Goal: Task Accomplishment & Management: Complete application form

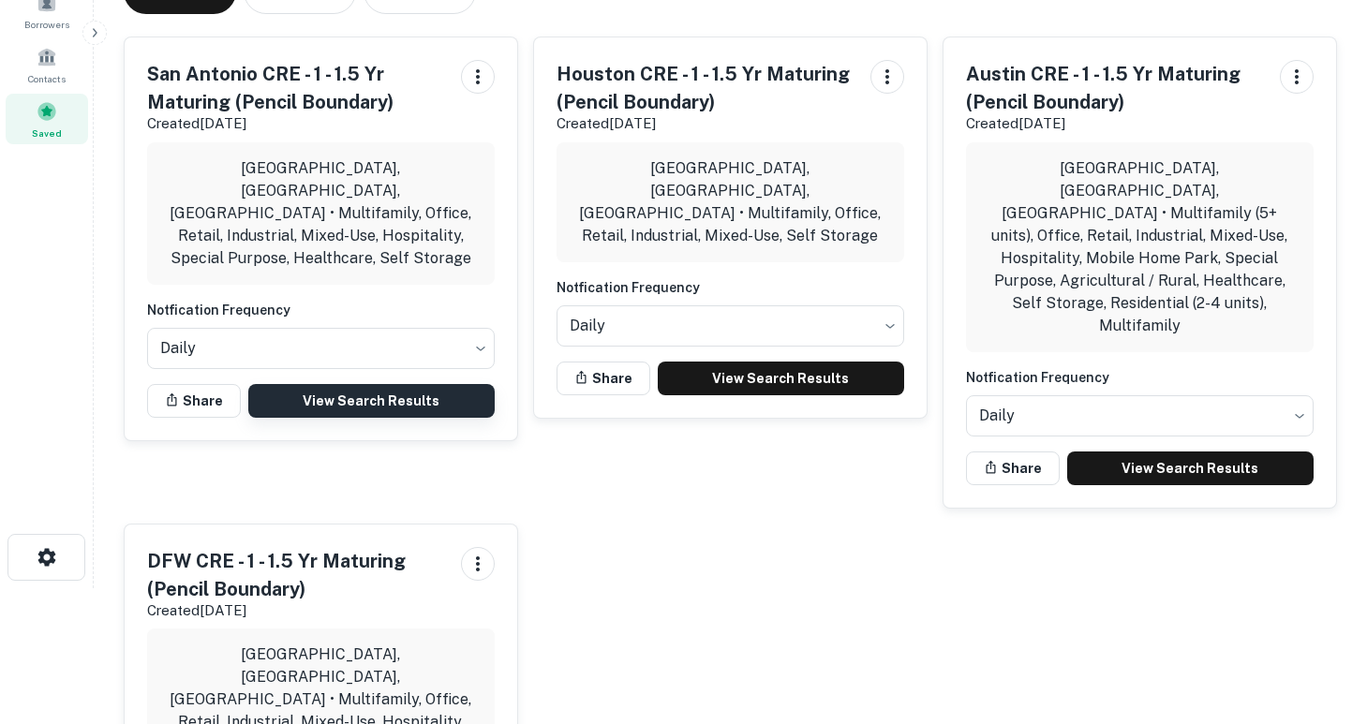
click at [376, 384] on link "View Search Results" at bounding box center [371, 401] width 246 height 34
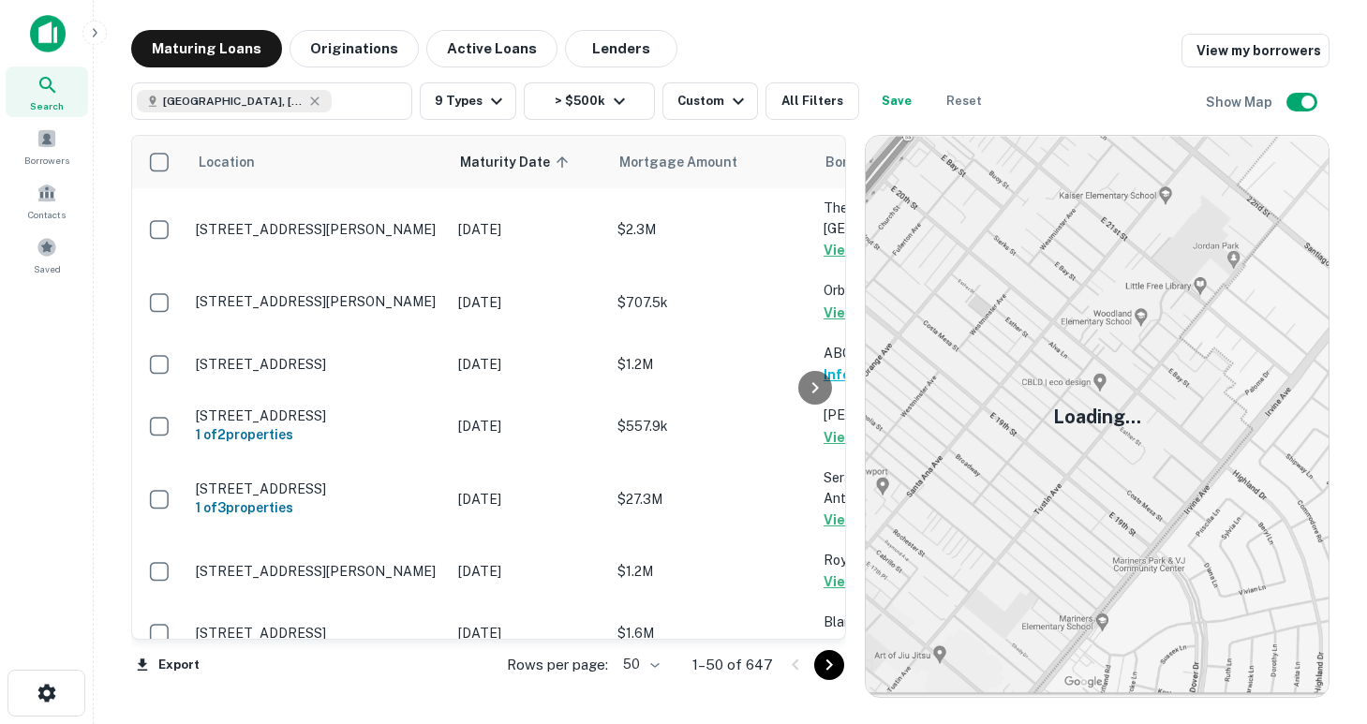
click at [655, 663] on body "Search Borrowers Contacts Saved Maturing Loans Originations Active Loans Lender…" at bounding box center [683, 362] width 1367 height 724
click at [647, 695] on li "100" at bounding box center [643, 685] width 54 height 34
click at [821, 665] on icon "Go to next page" at bounding box center [829, 665] width 22 height 22
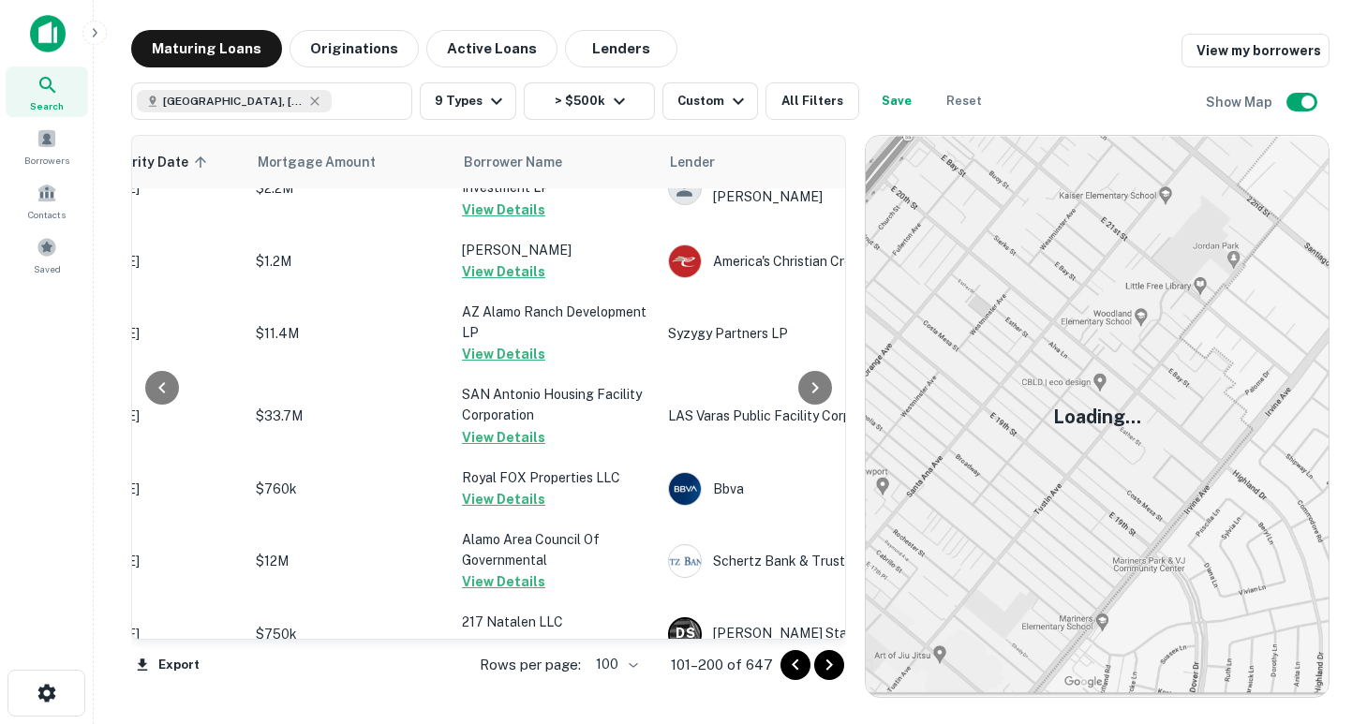
scroll to position [6281, 362]
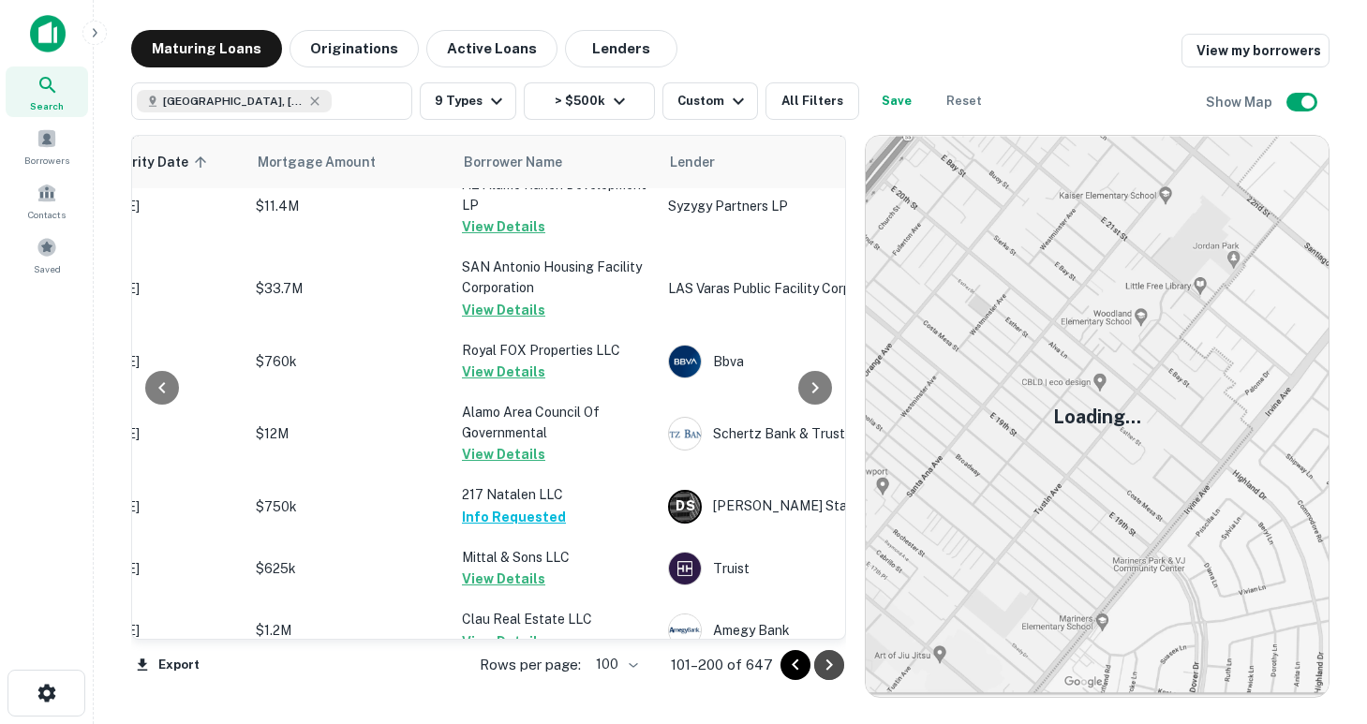
click at [826, 669] on icon "Go to next page" at bounding box center [829, 665] width 7 height 11
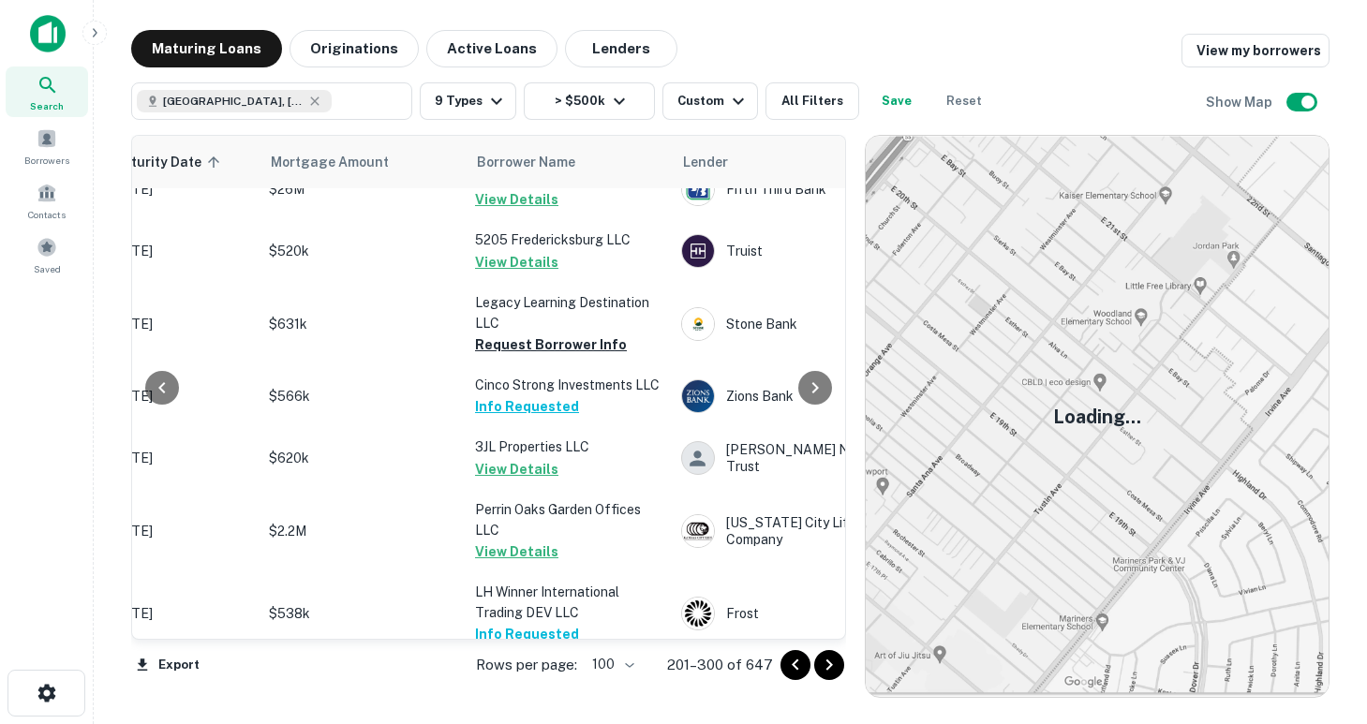
scroll to position [1685, 349]
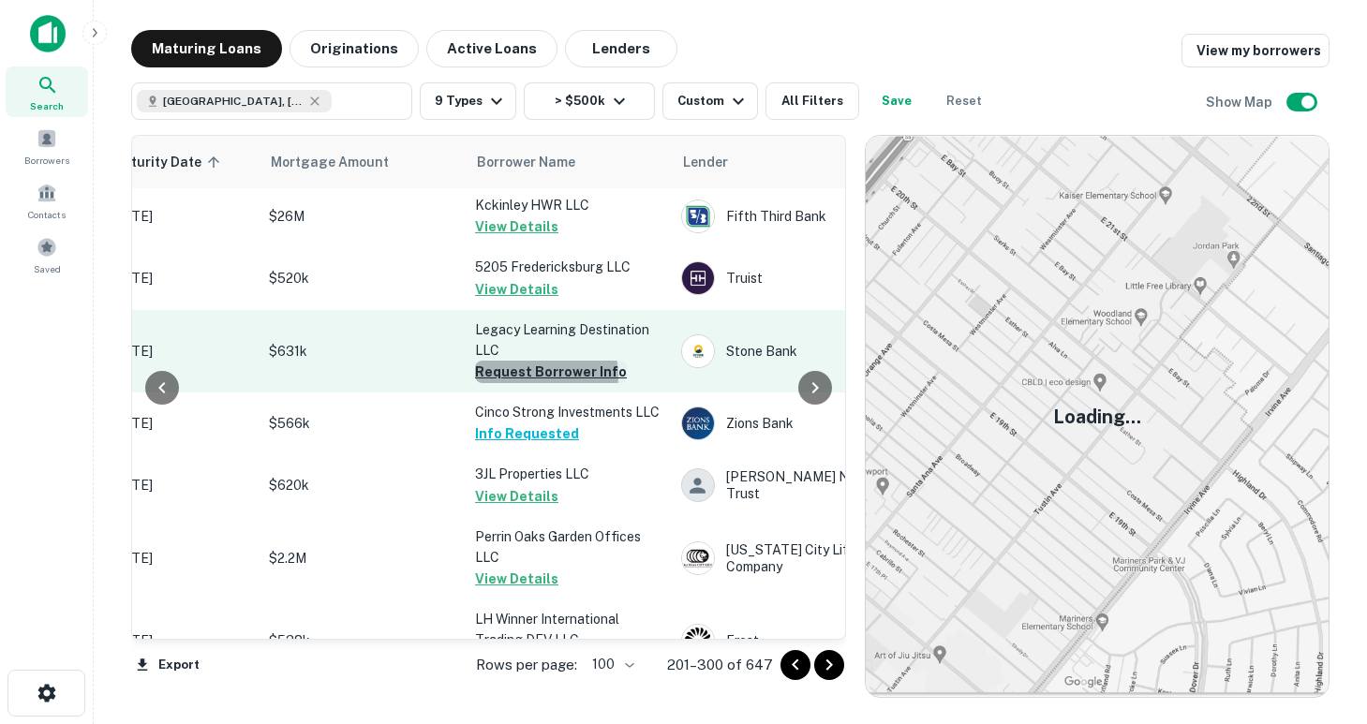
click at [543, 362] on button "Request Borrower Info" at bounding box center [551, 372] width 152 height 22
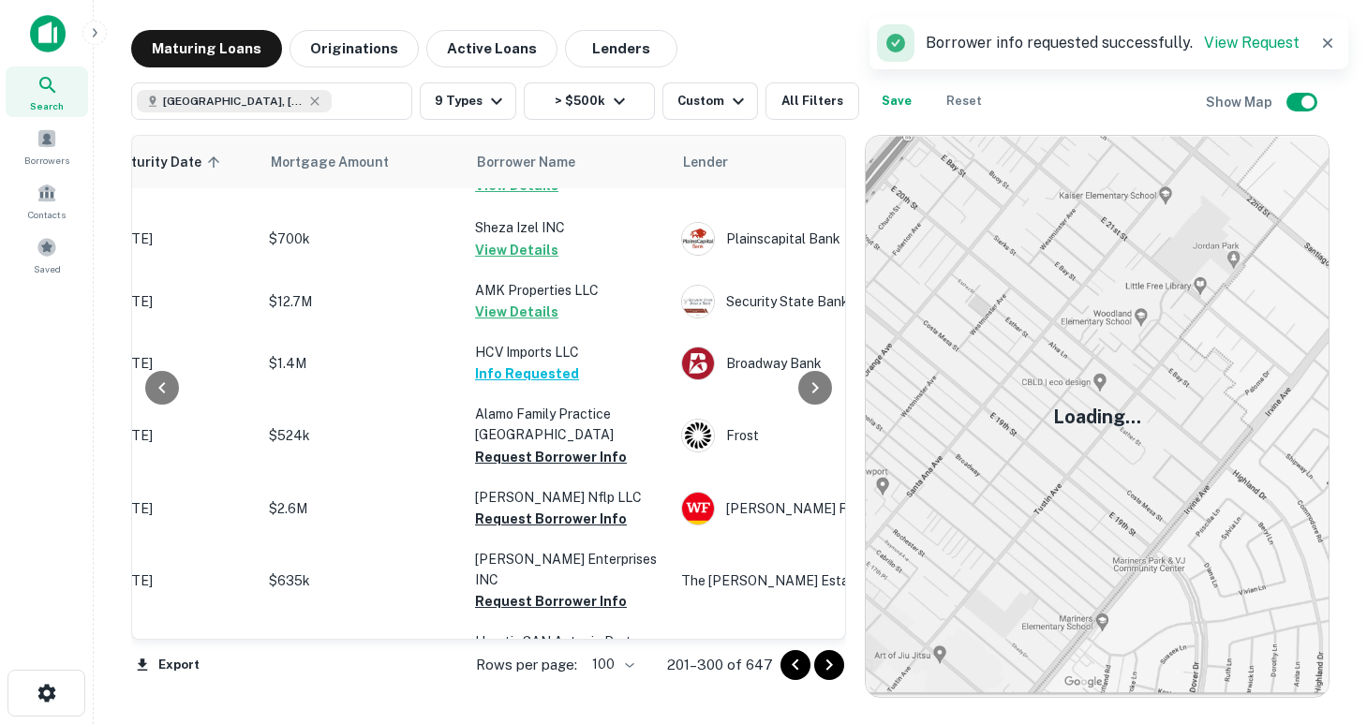
scroll to position [2865, 349]
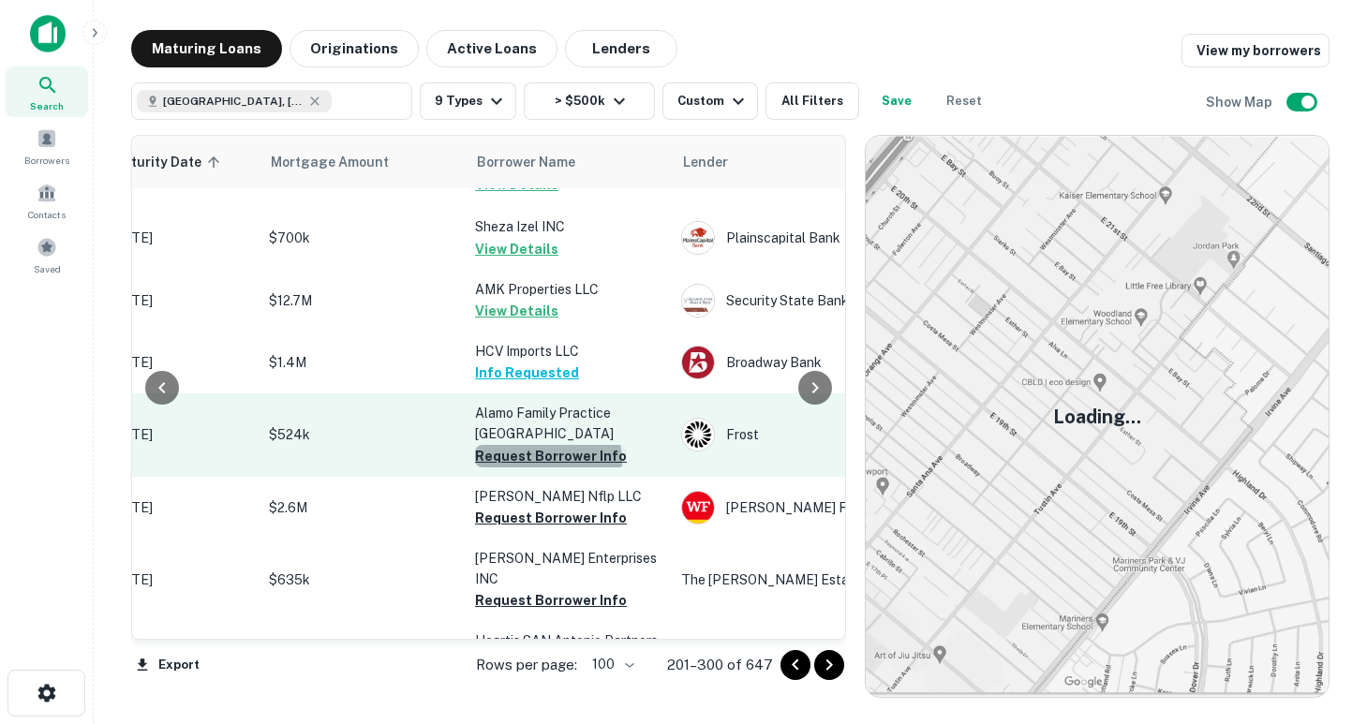
click at [547, 445] on button "Request Borrower Info" at bounding box center [551, 456] width 152 height 22
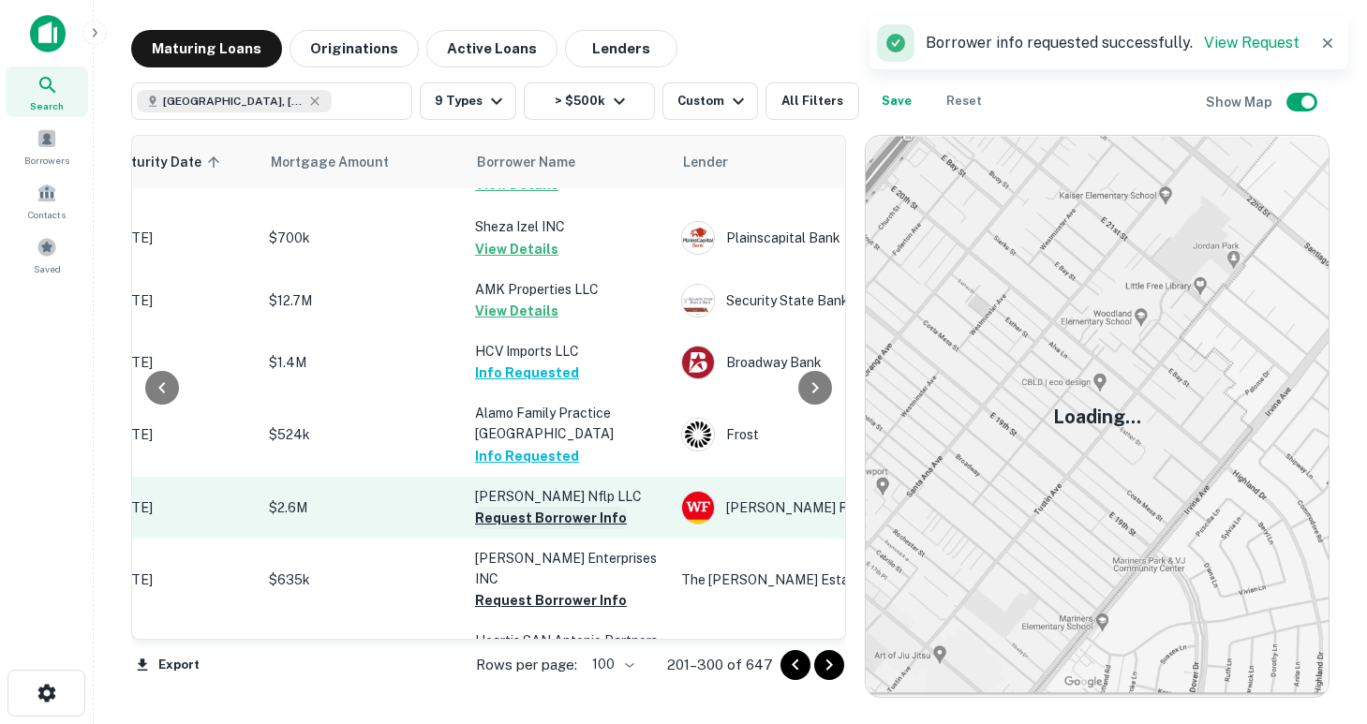
click at [539, 507] on button "Request Borrower Info" at bounding box center [551, 518] width 152 height 22
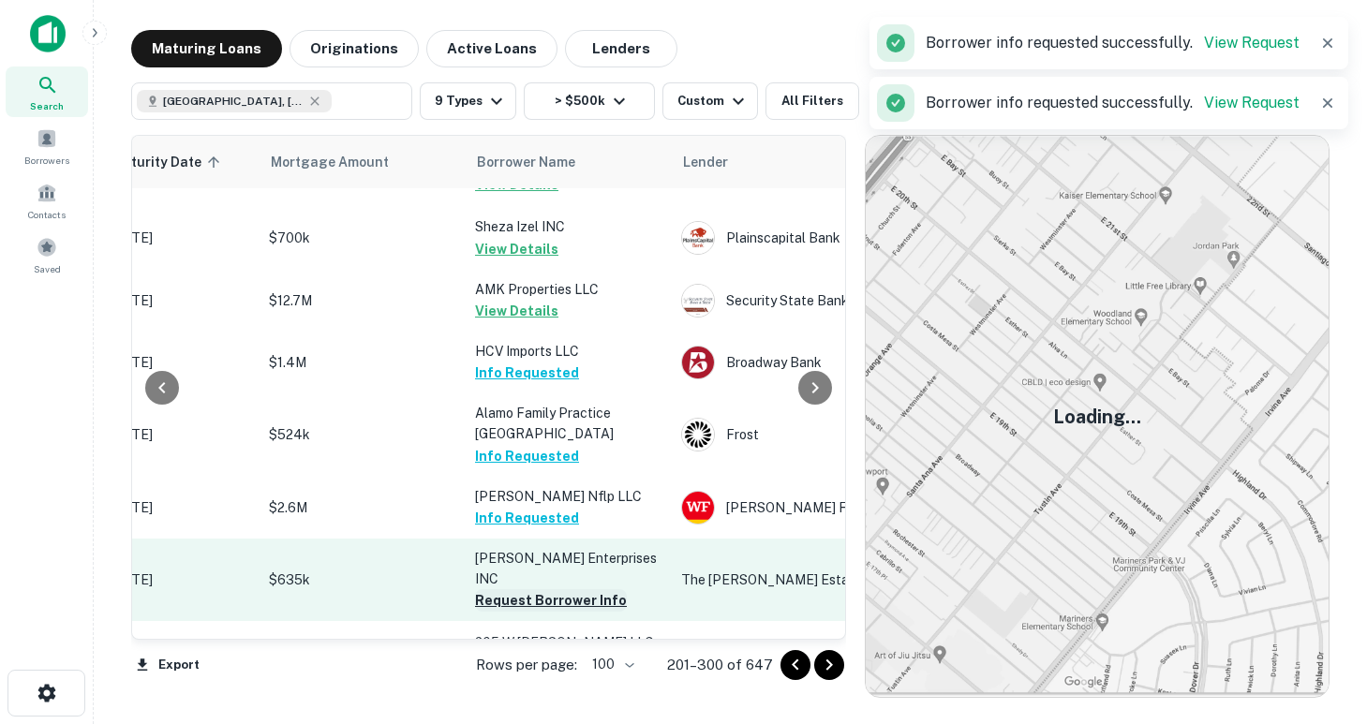
click at [533, 589] on button "Request Borrower Info" at bounding box center [551, 600] width 152 height 22
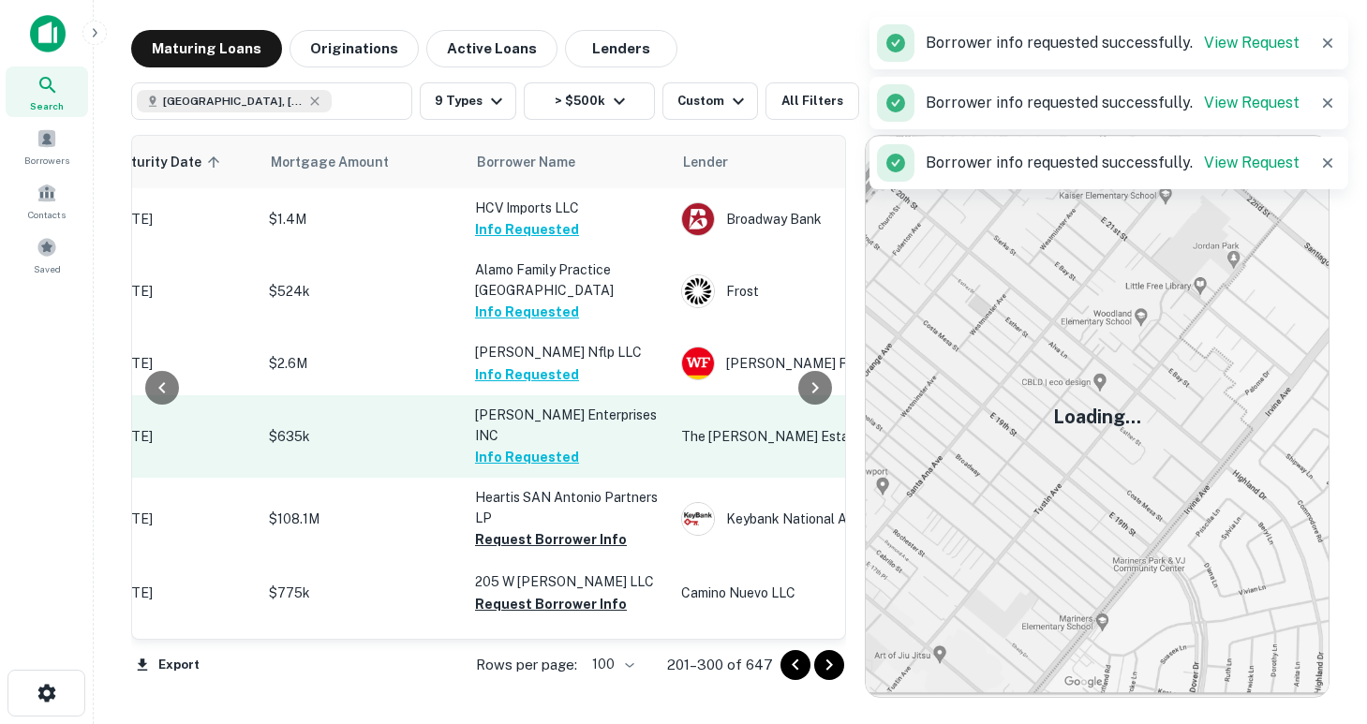
scroll to position [2995, 349]
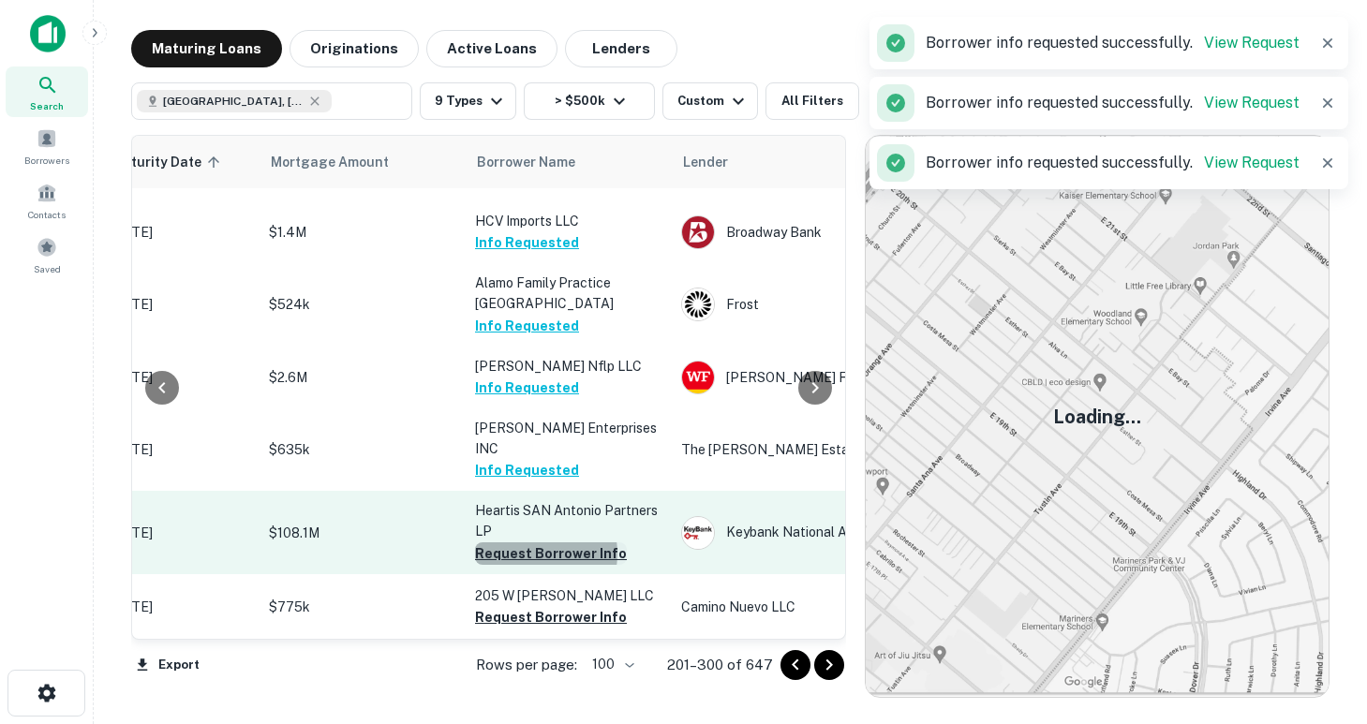
click at [530, 543] on button "Request Borrower Info" at bounding box center [551, 554] width 152 height 22
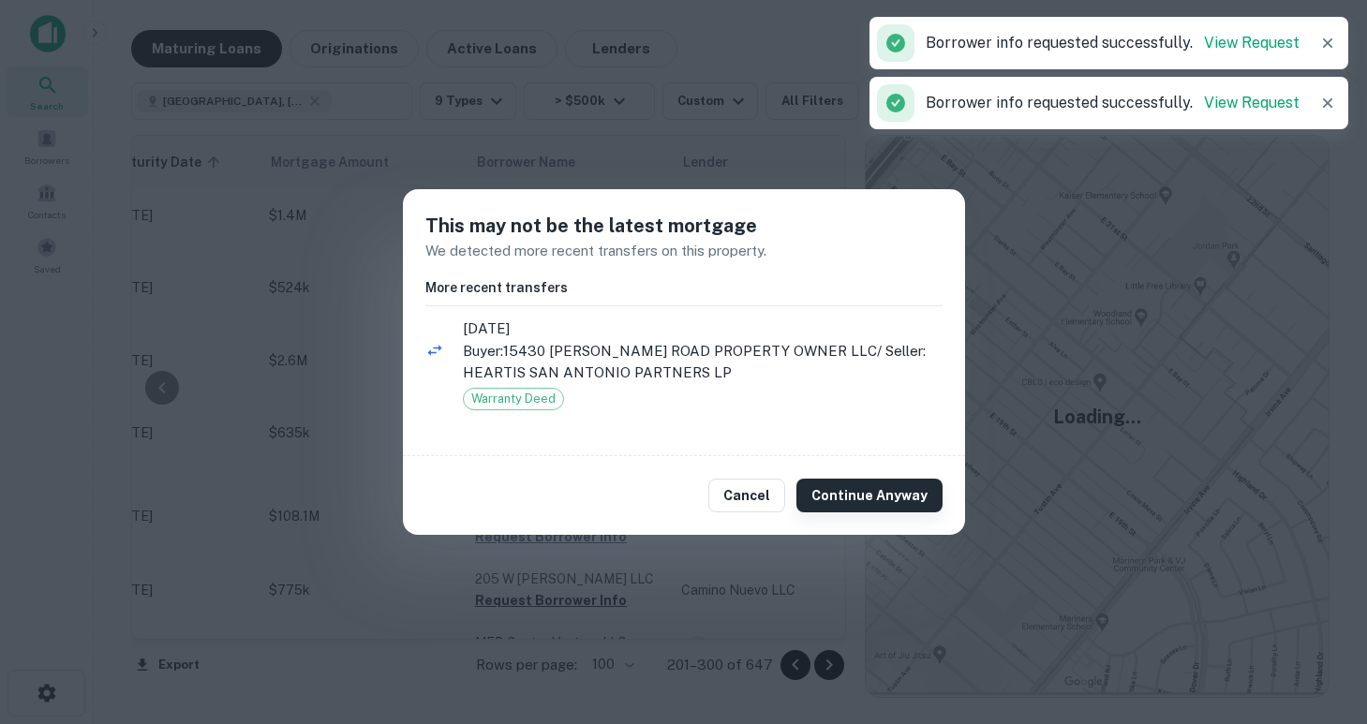
click at [842, 492] on button "Continue Anyway" at bounding box center [869, 496] width 146 height 34
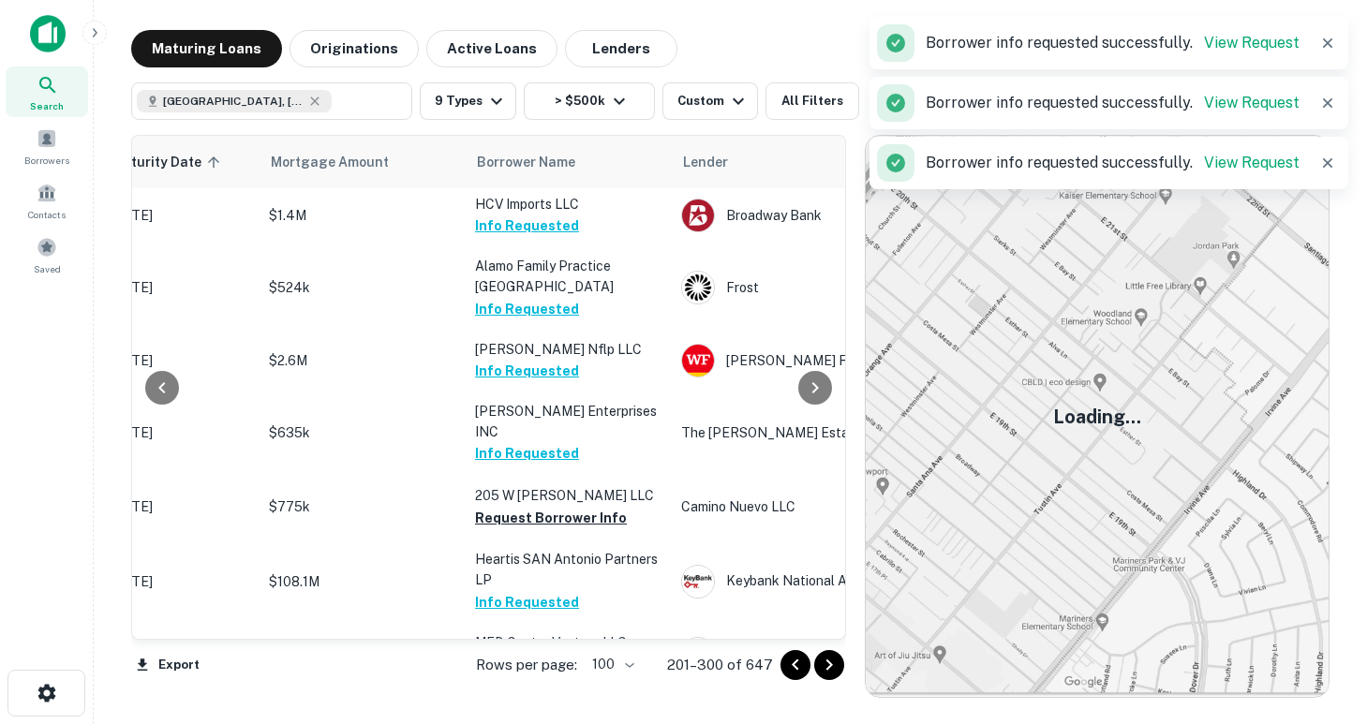
click at [504, 591] on button "Info Requested" at bounding box center [527, 602] width 104 height 22
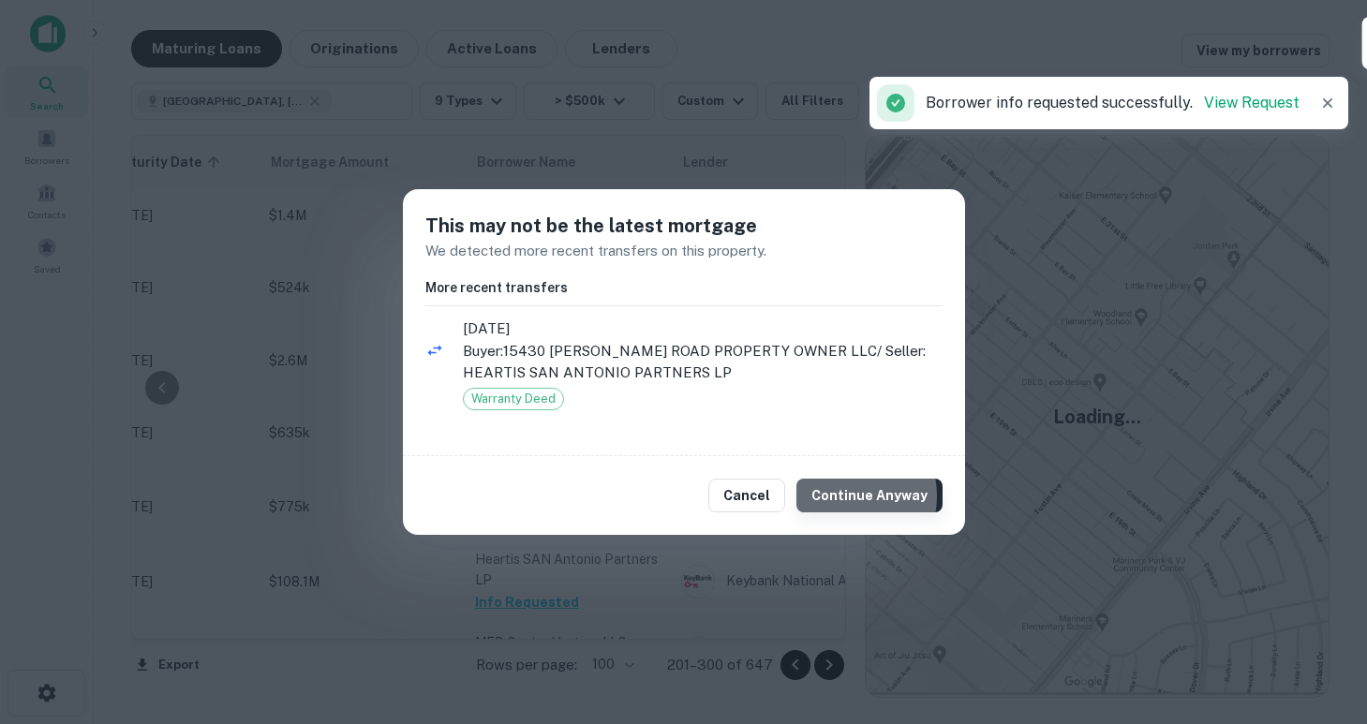
click at [842, 497] on button "Continue Anyway" at bounding box center [869, 496] width 146 height 34
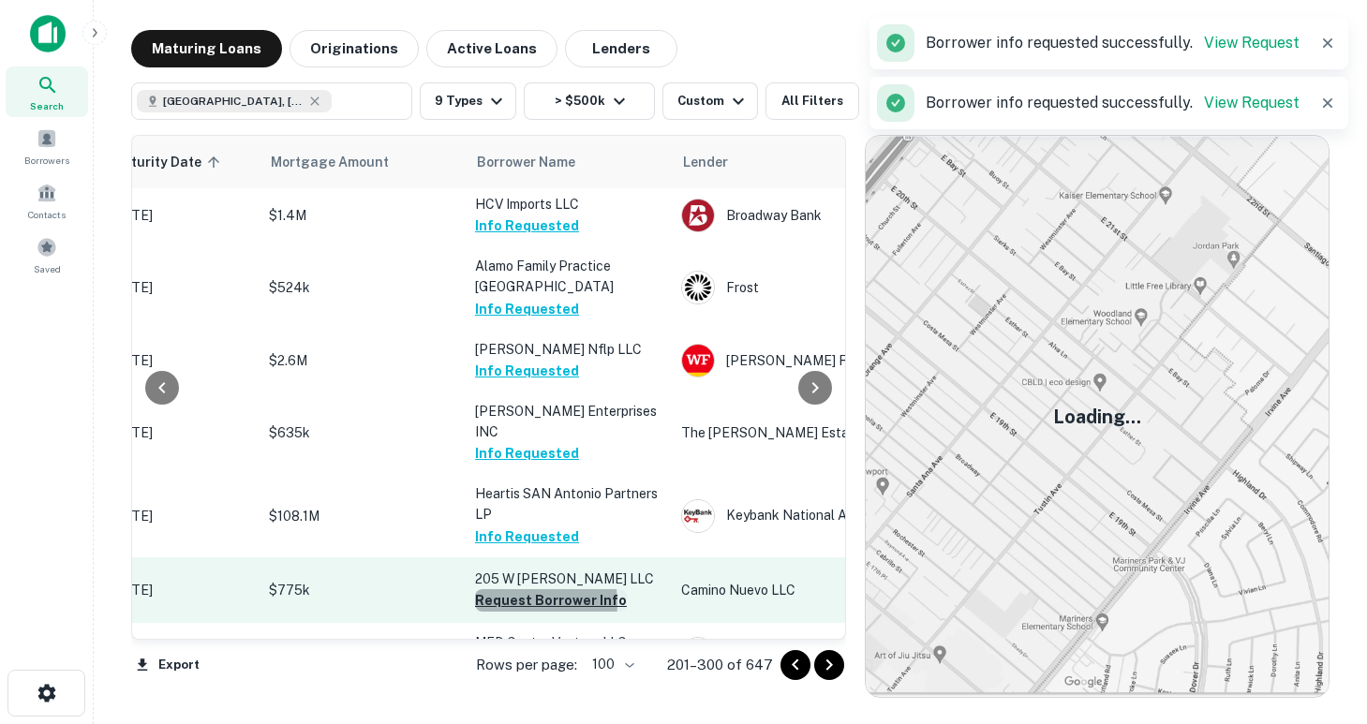
click at [516, 589] on button "Request Borrower Info" at bounding box center [551, 600] width 152 height 22
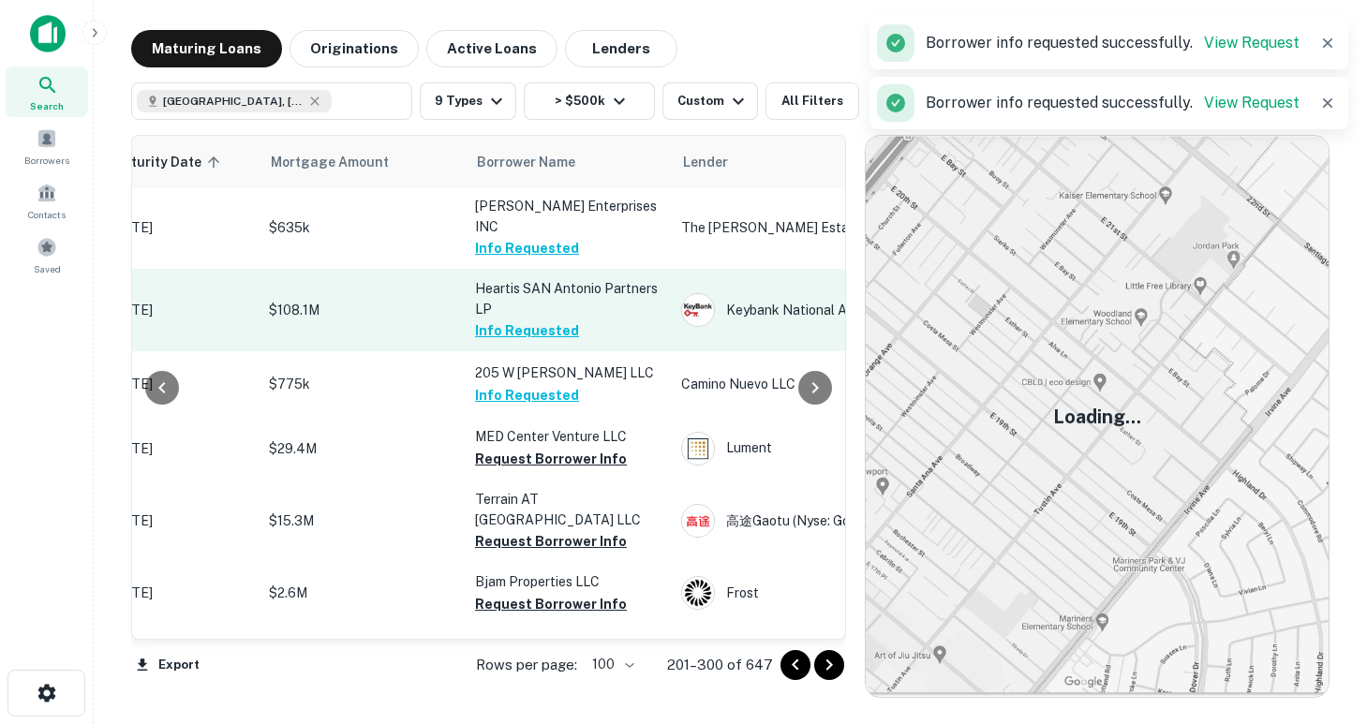
scroll to position [3207, 349]
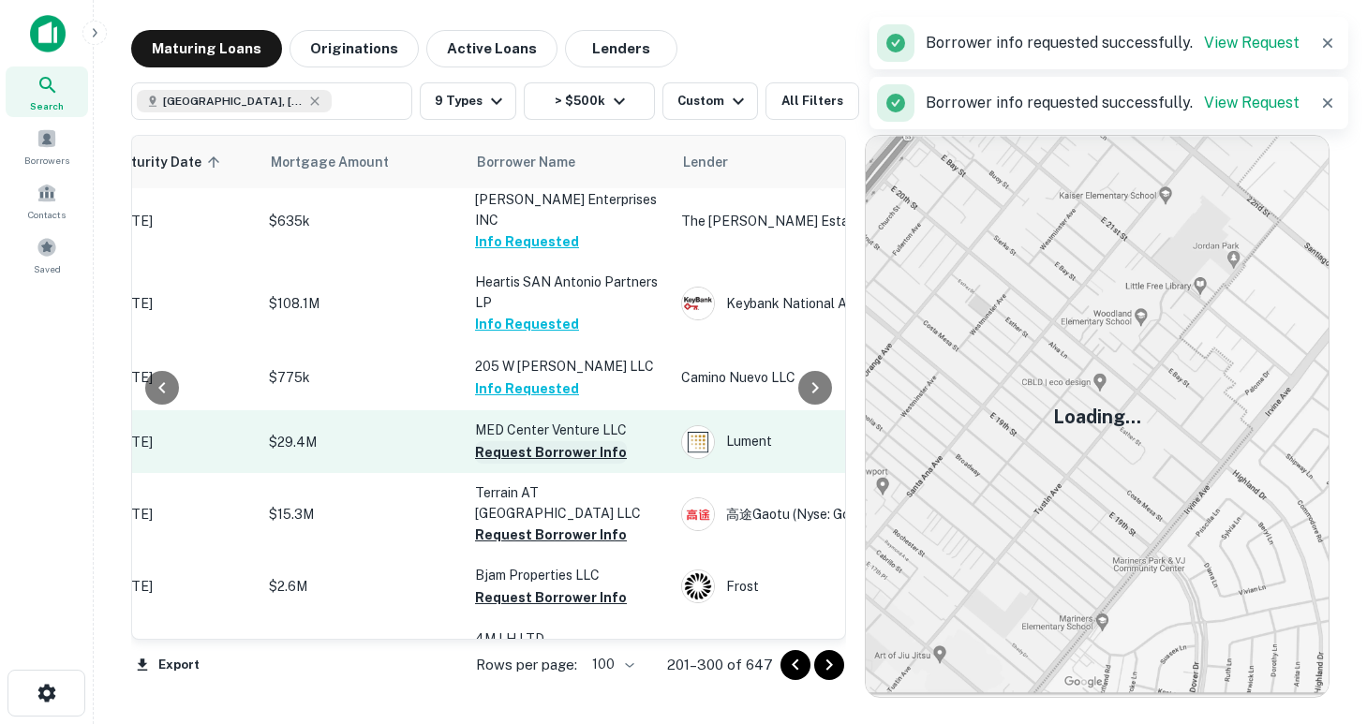
click at [558, 441] on button "Request Borrower Info" at bounding box center [551, 452] width 152 height 22
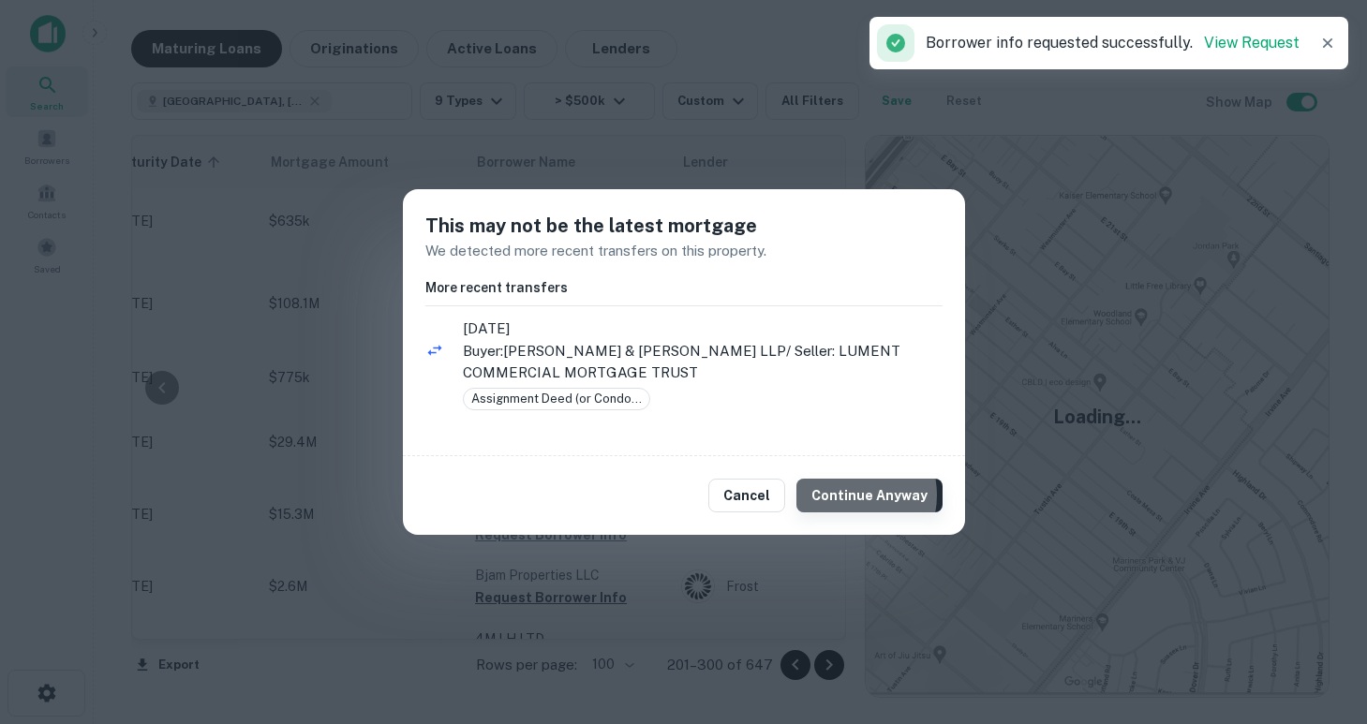
click at [849, 496] on button "Continue Anyway" at bounding box center [869, 496] width 146 height 34
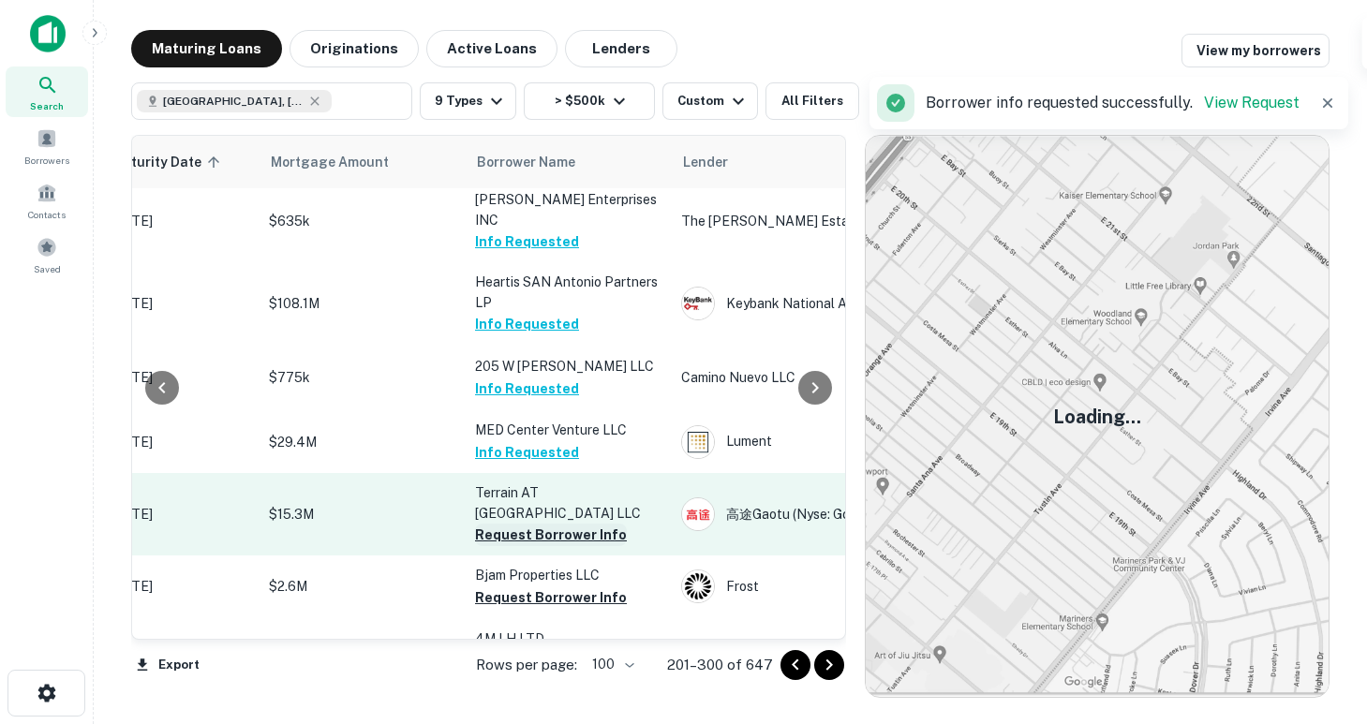
click at [511, 524] on button "Request Borrower Info" at bounding box center [551, 535] width 152 height 22
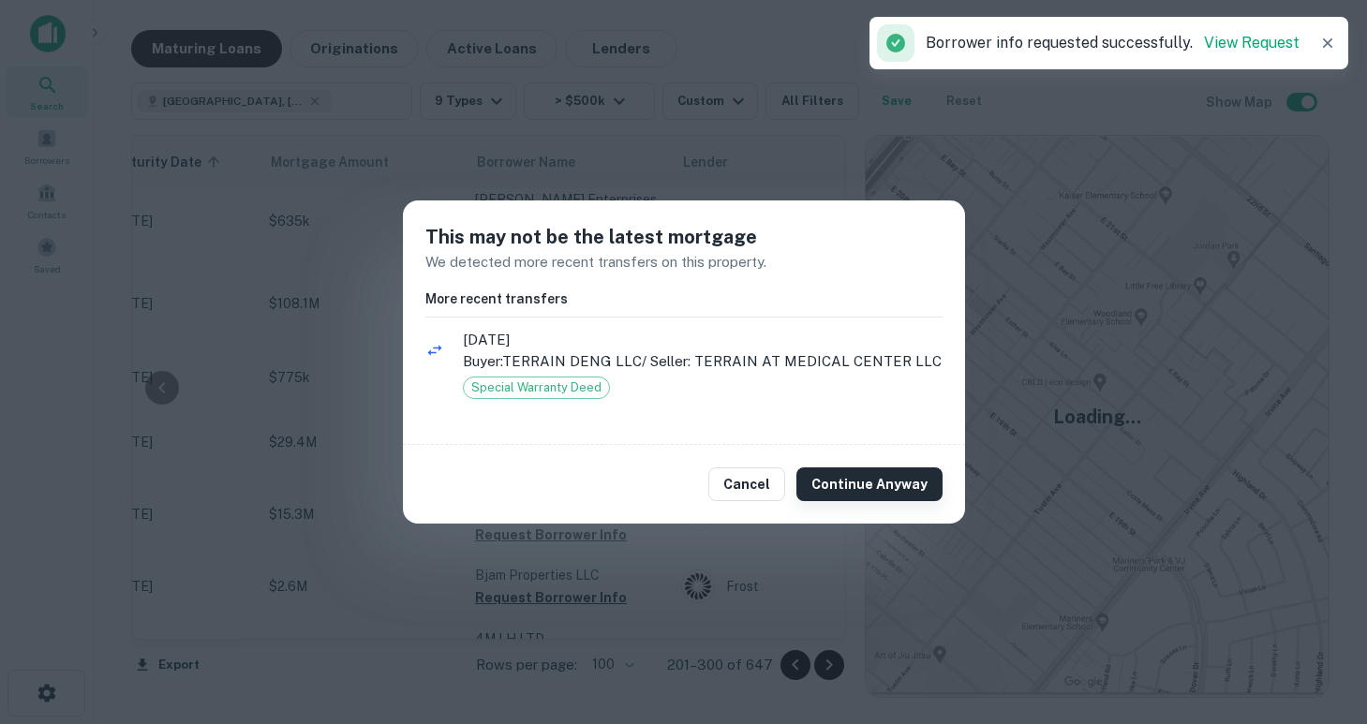
click at [862, 497] on button "Continue Anyway" at bounding box center [869, 485] width 146 height 34
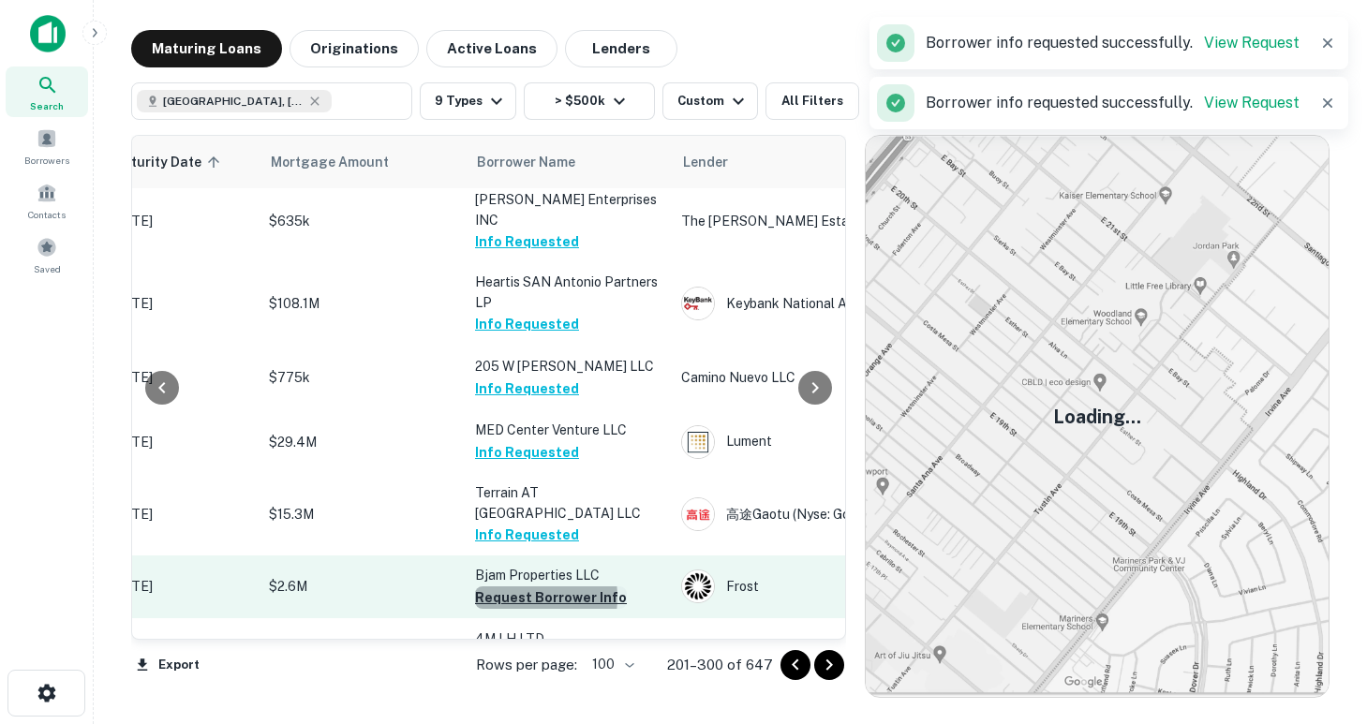
click at [504, 587] on button "Request Borrower Info" at bounding box center [551, 598] width 152 height 22
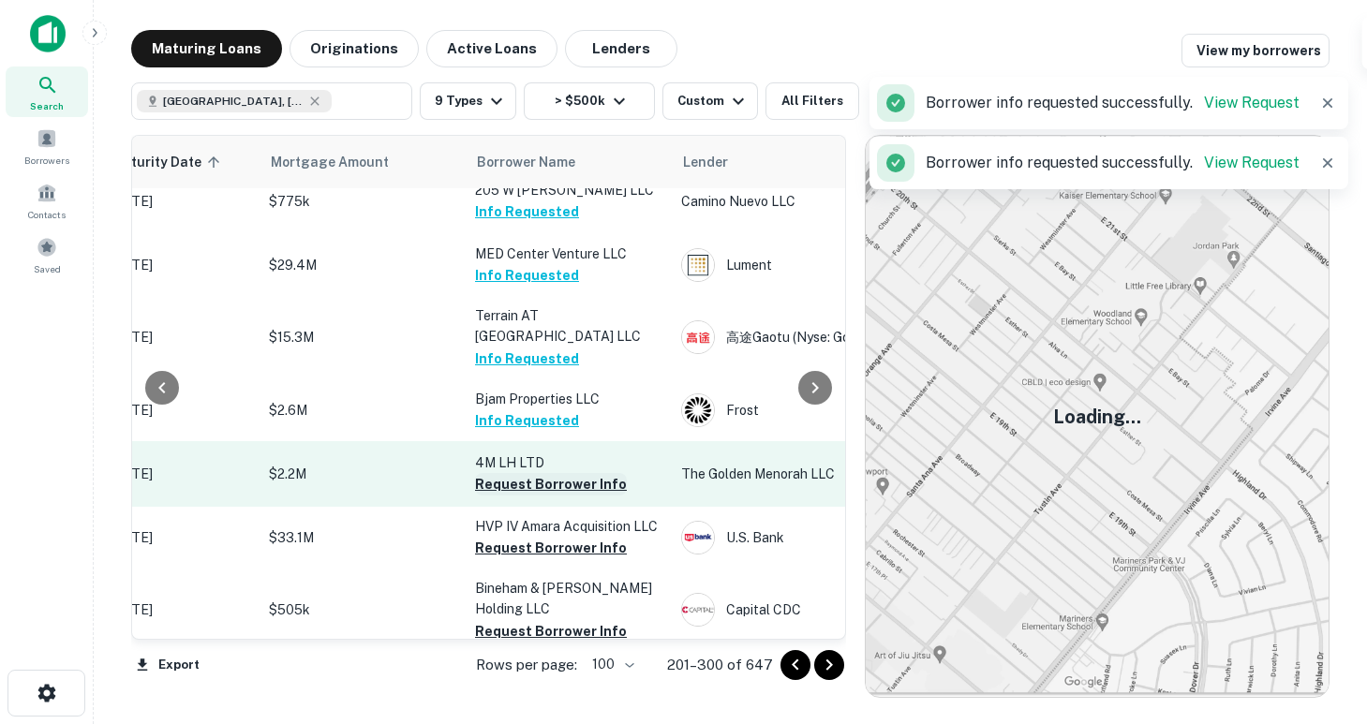
scroll to position [3399, 349]
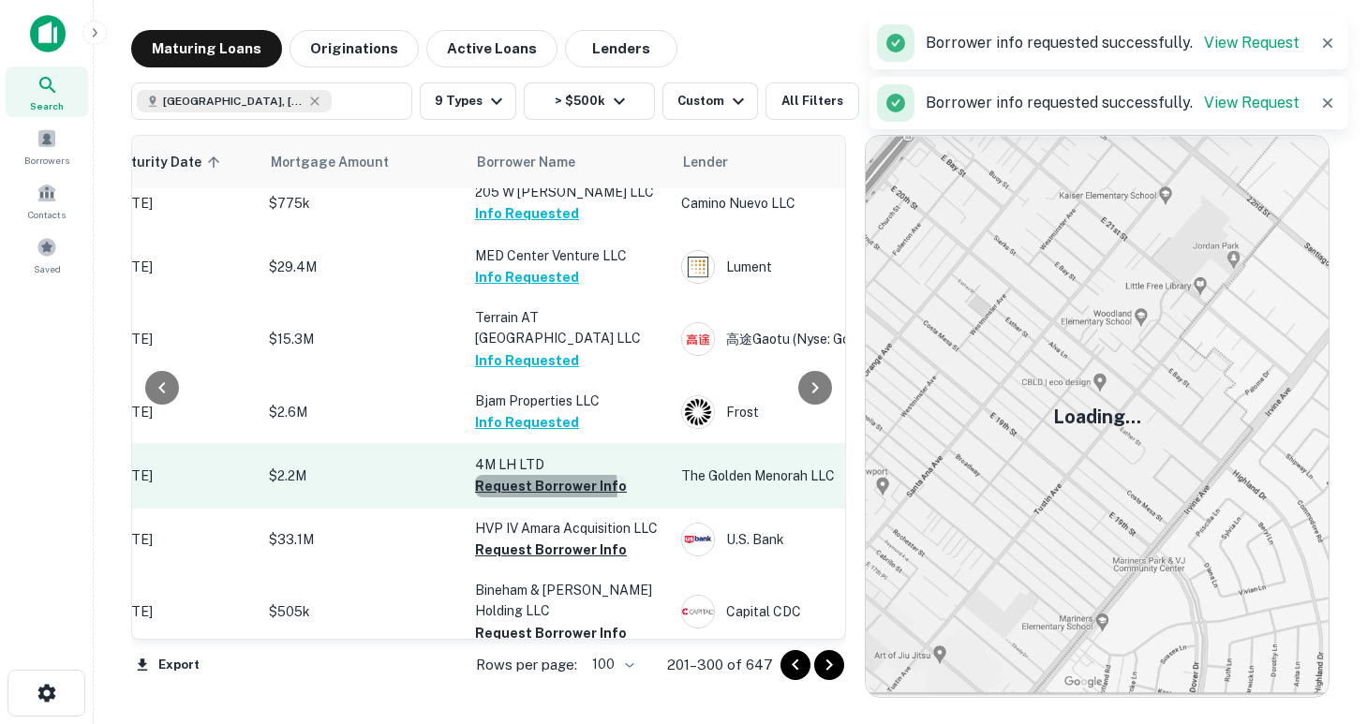
click at [521, 475] on button "Request Borrower Info" at bounding box center [551, 486] width 152 height 22
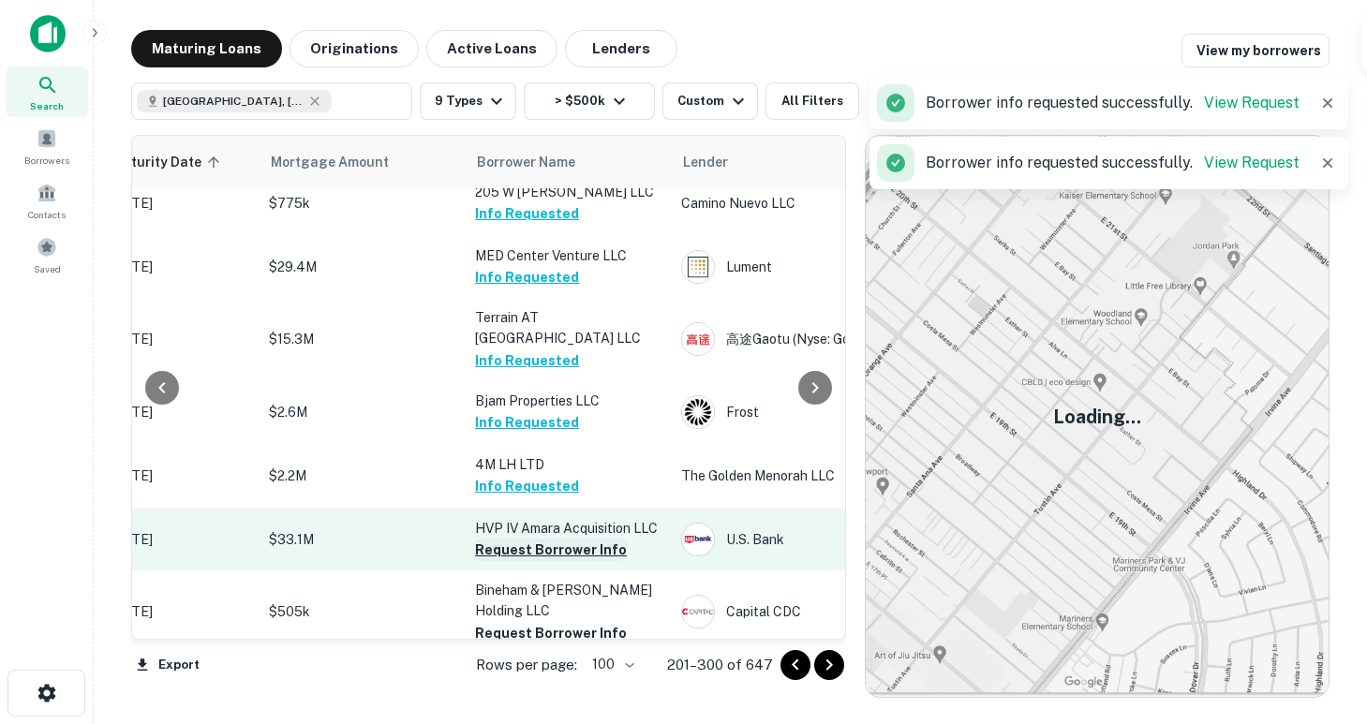
click at [529, 539] on button "Request Borrower Info" at bounding box center [551, 550] width 152 height 22
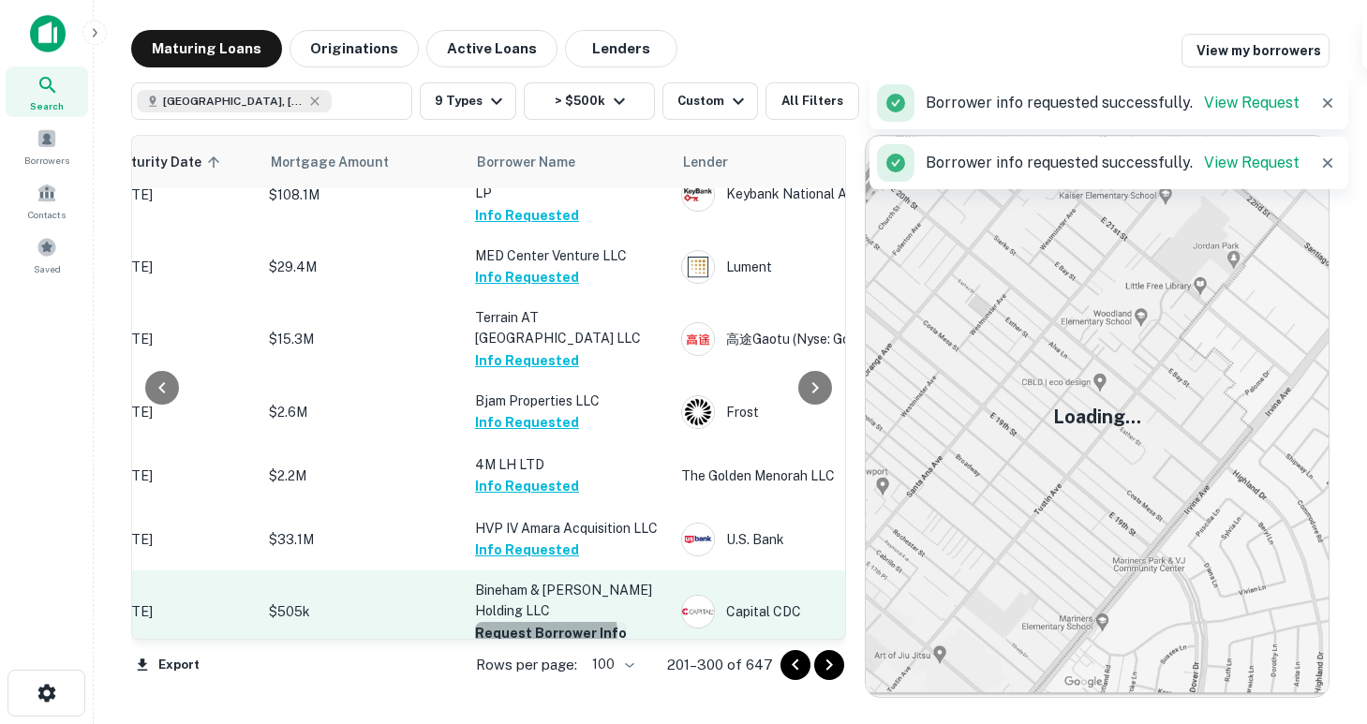
click at [534, 622] on button "Request Borrower Info" at bounding box center [551, 633] width 152 height 22
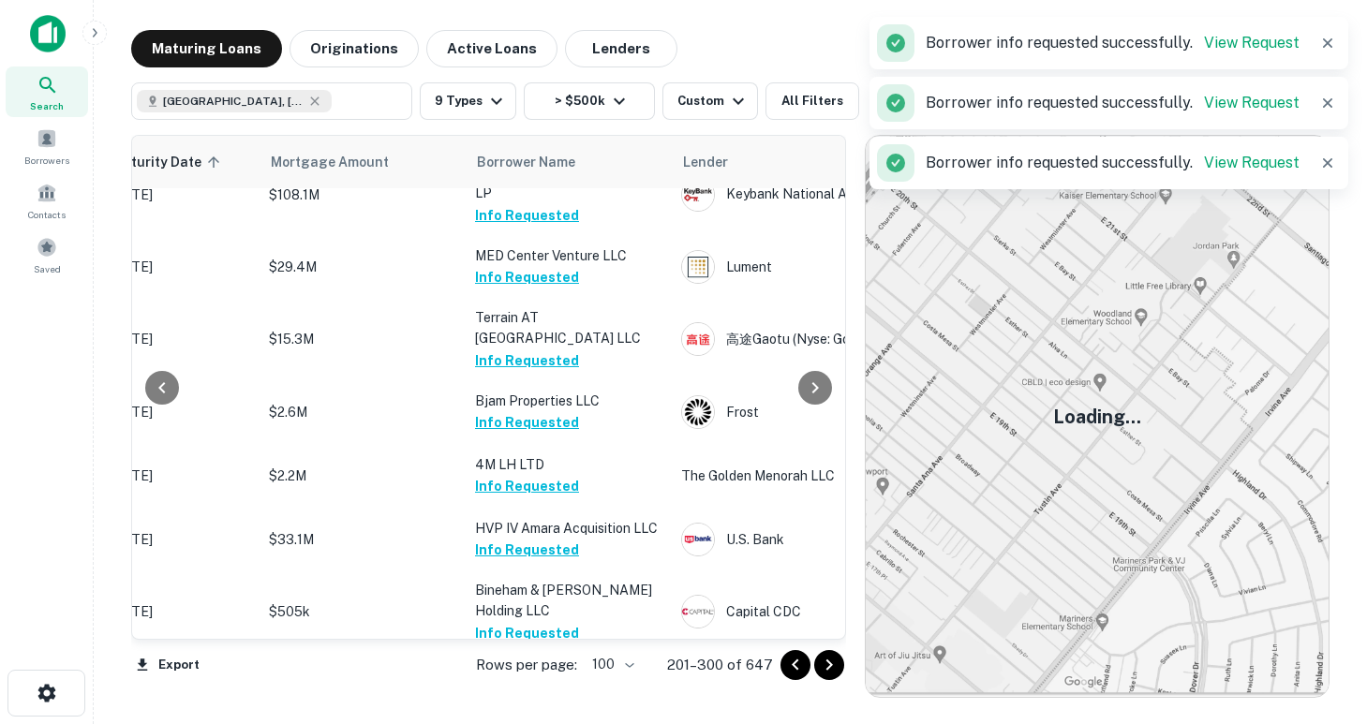
click at [543, 684] on button "Request Borrower Info" at bounding box center [551, 695] width 152 height 22
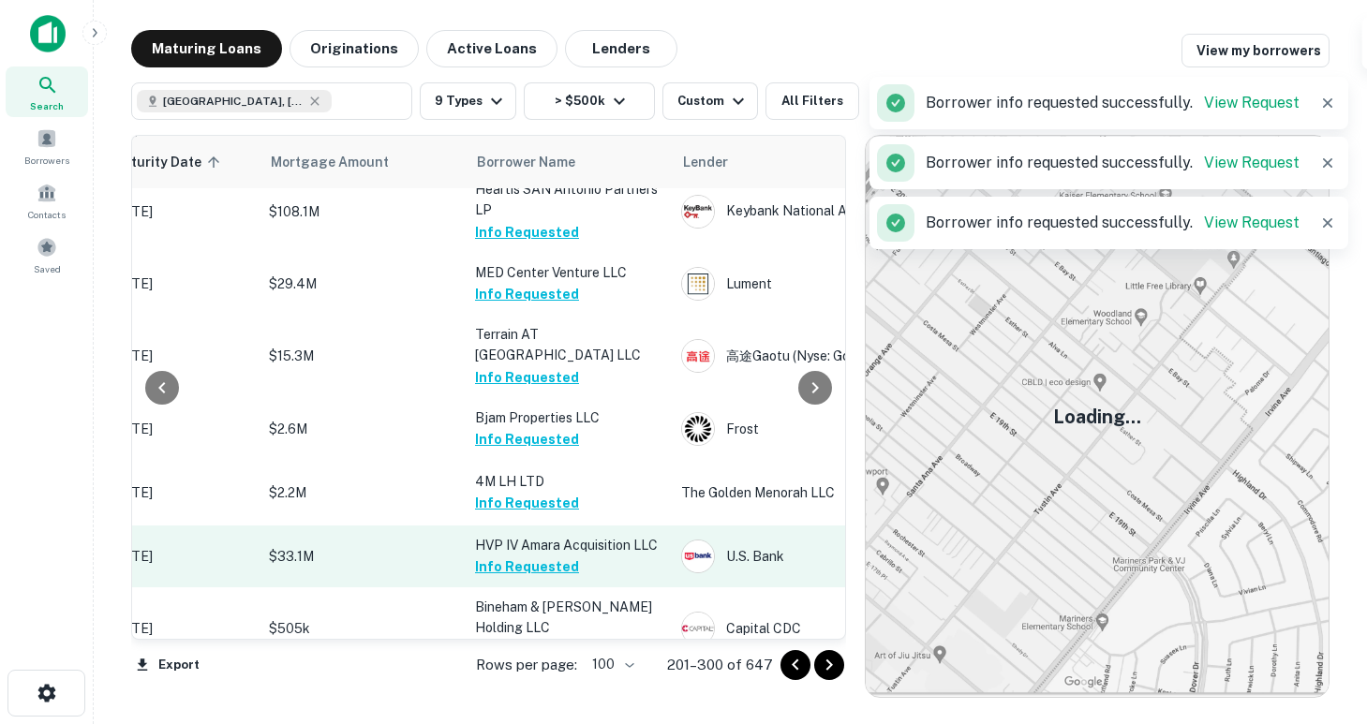
scroll to position [3594, 349]
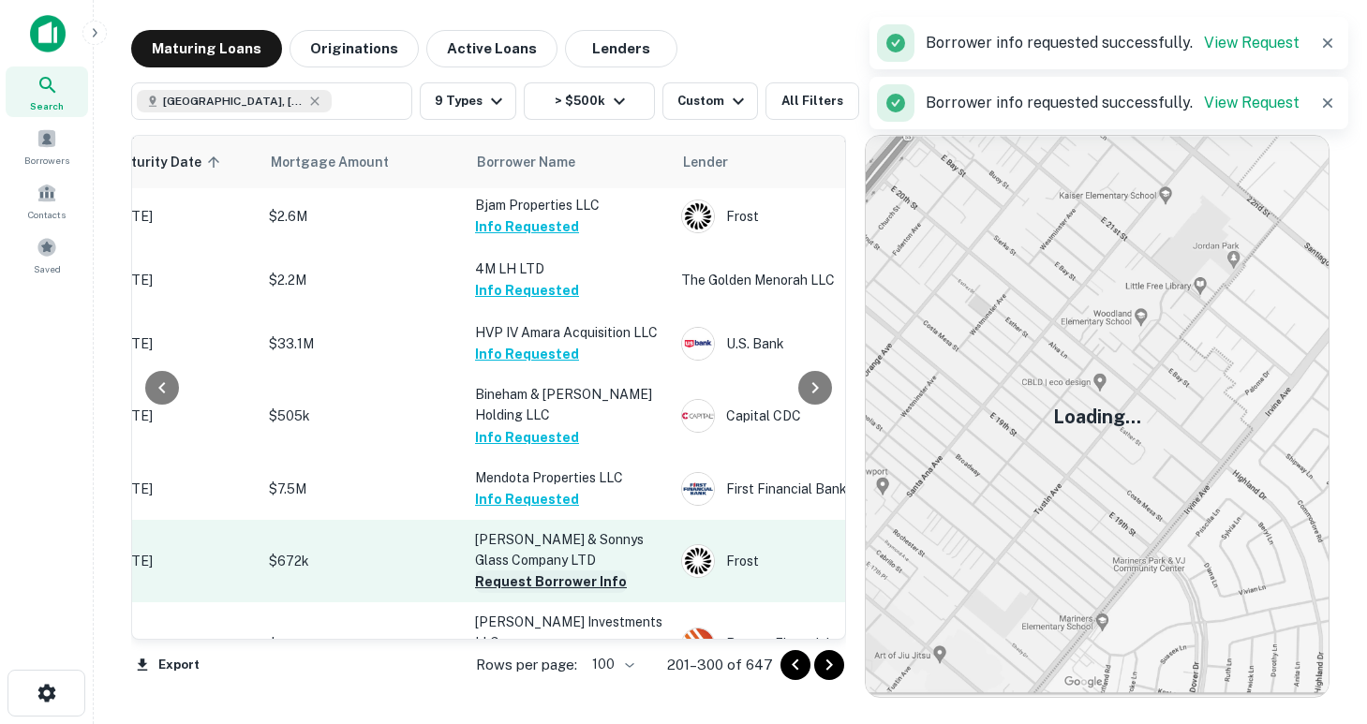
click at [523, 571] on button "Request Borrower Info" at bounding box center [551, 582] width 152 height 22
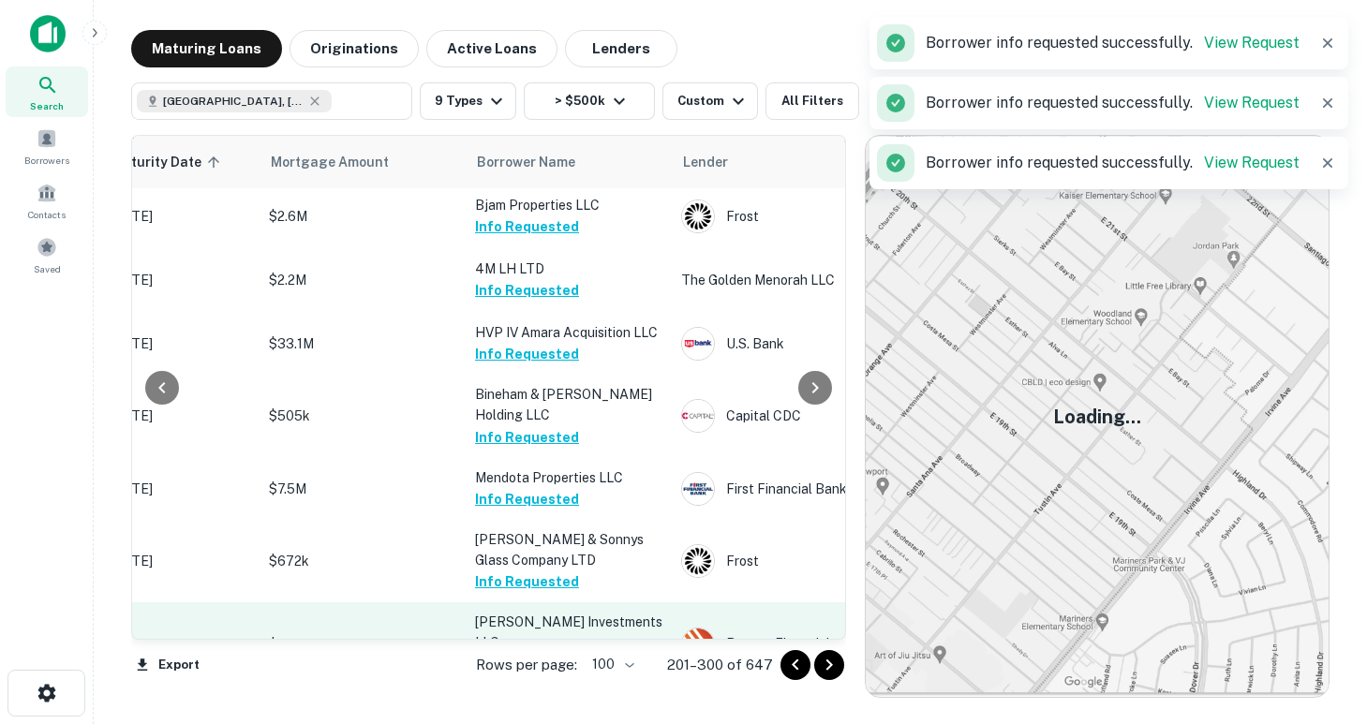
click at [534, 654] on button "Request Borrower Info" at bounding box center [551, 665] width 152 height 22
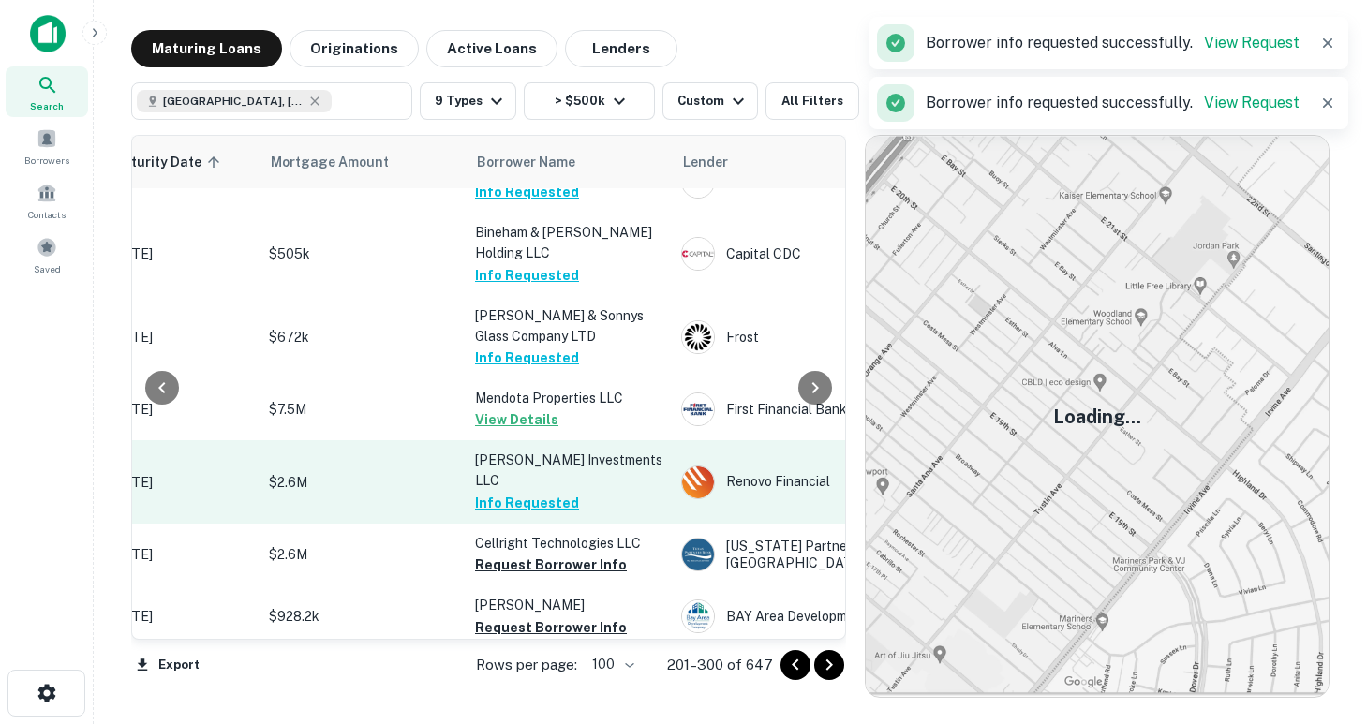
scroll to position [3764, 349]
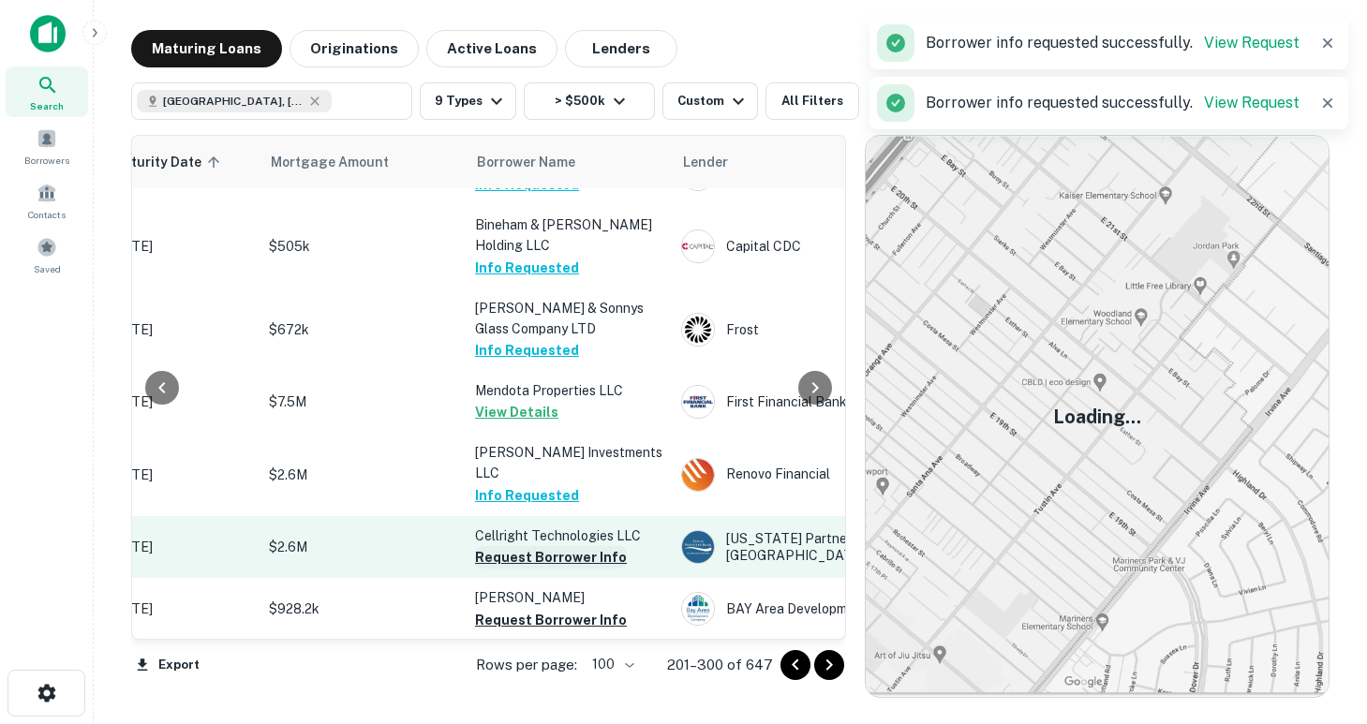
click at [539, 546] on button "Request Borrower Info" at bounding box center [551, 557] width 152 height 22
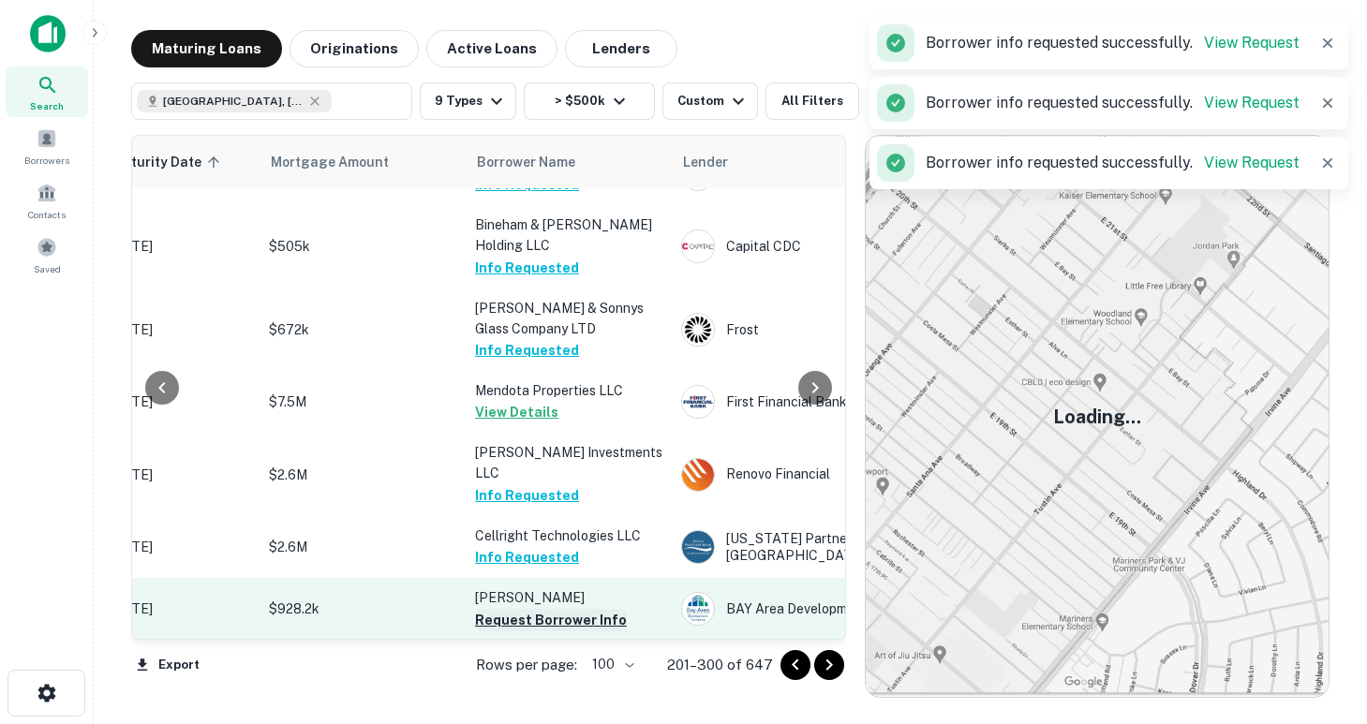
click at [537, 609] on button "Request Borrower Info" at bounding box center [551, 620] width 152 height 22
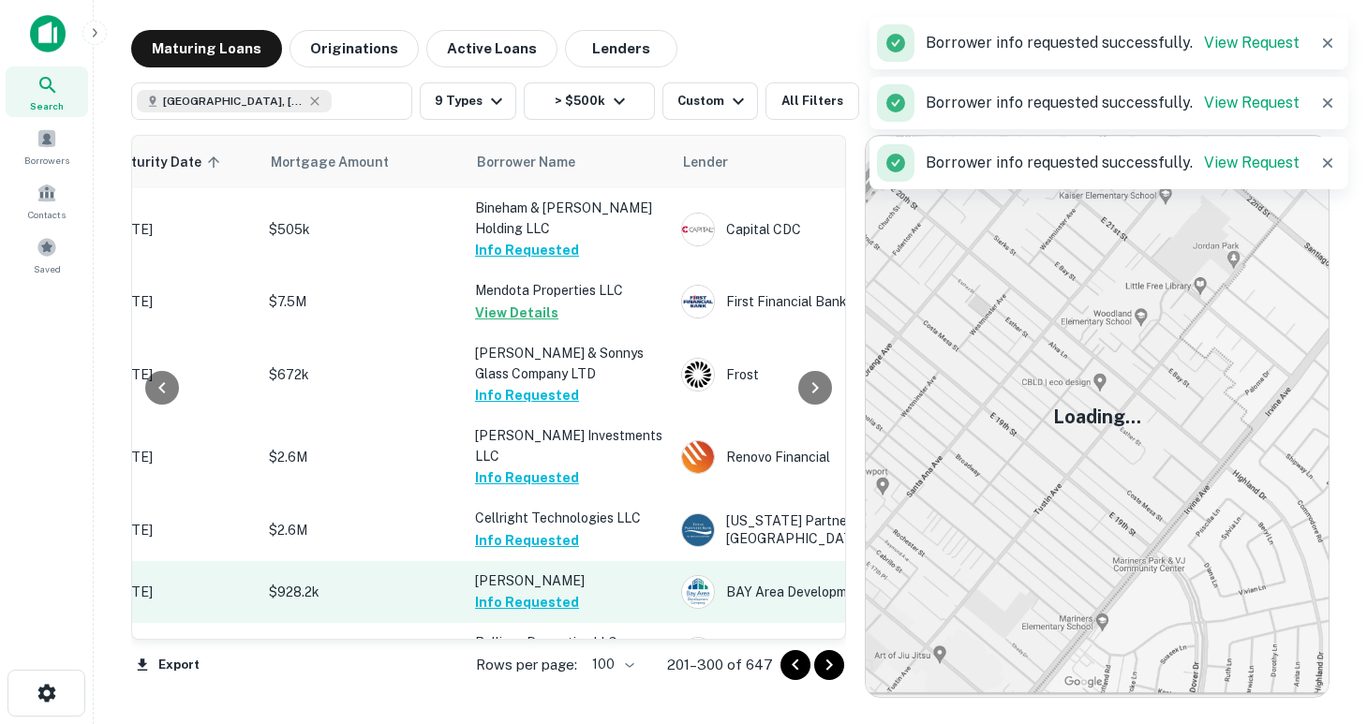
scroll to position [3902, 349]
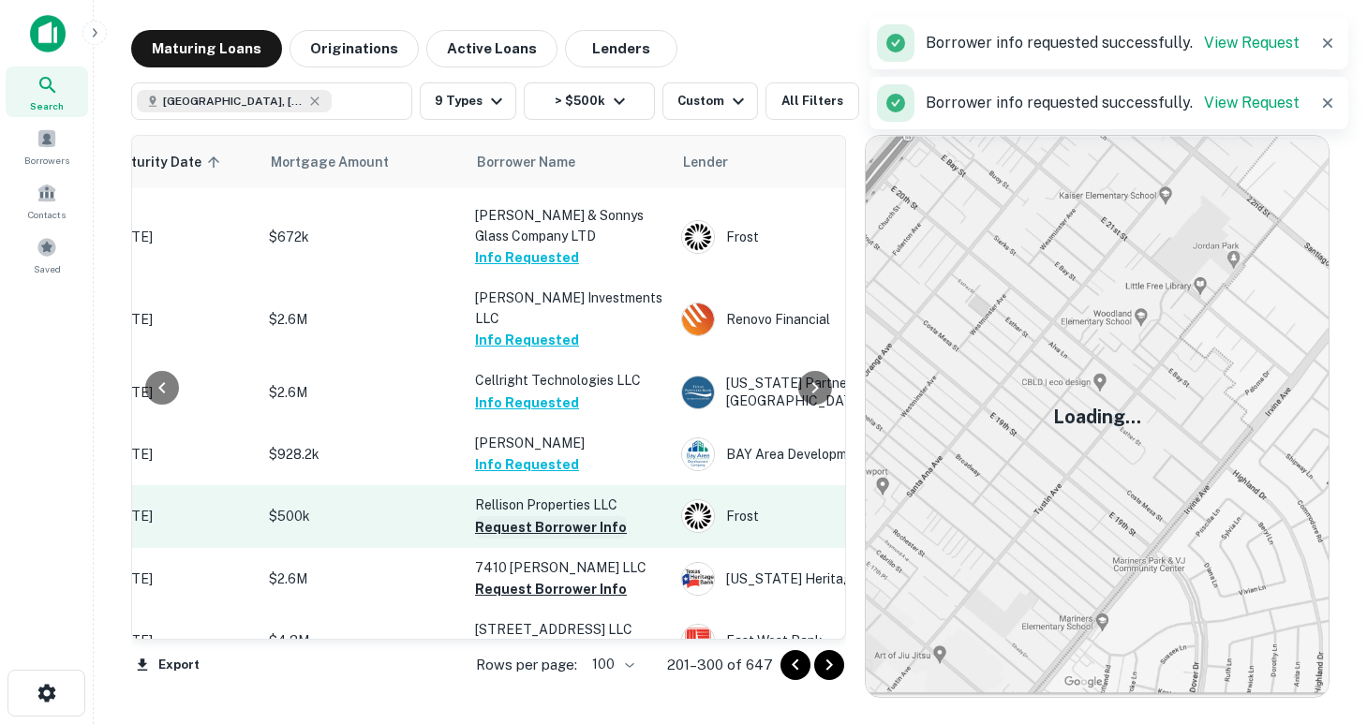
click at [526, 516] on button "Request Borrower Info" at bounding box center [551, 527] width 152 height 22
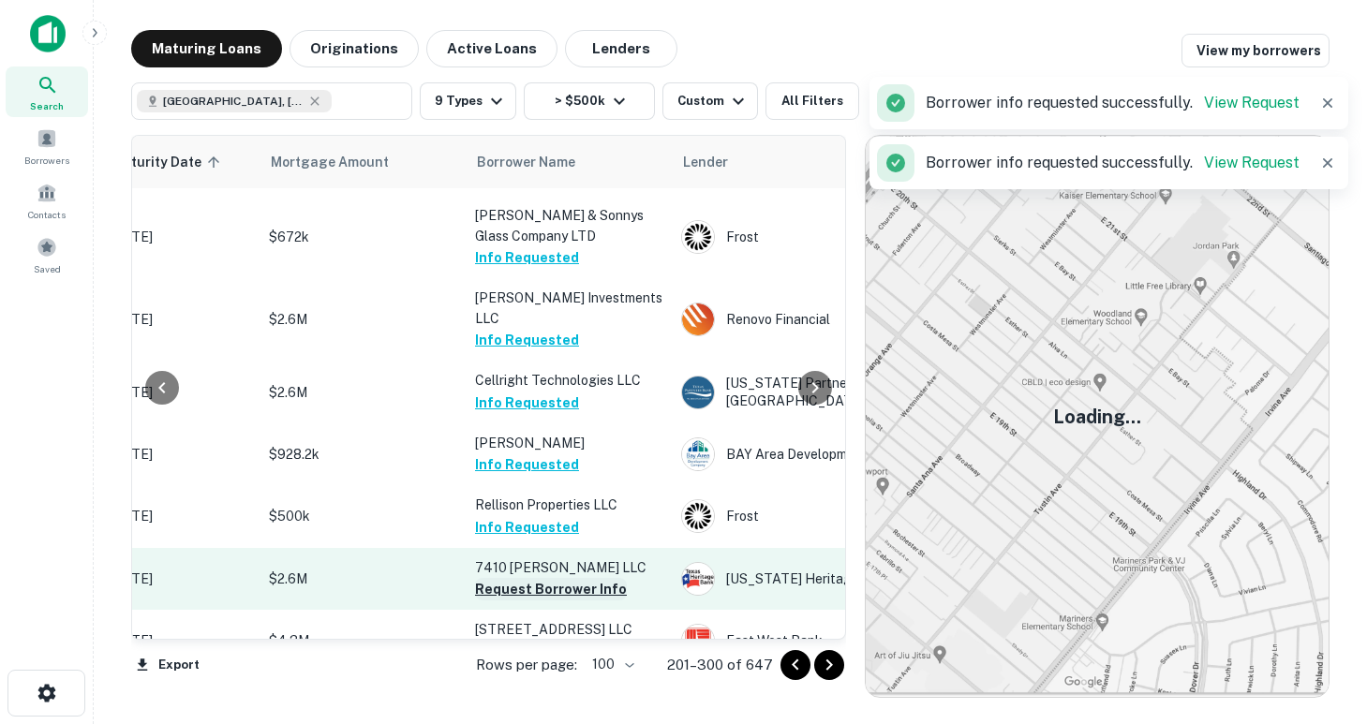
click at [540, 578] on button "Request Borrower Info" at bounding box center [551, 589] width 152 height 22
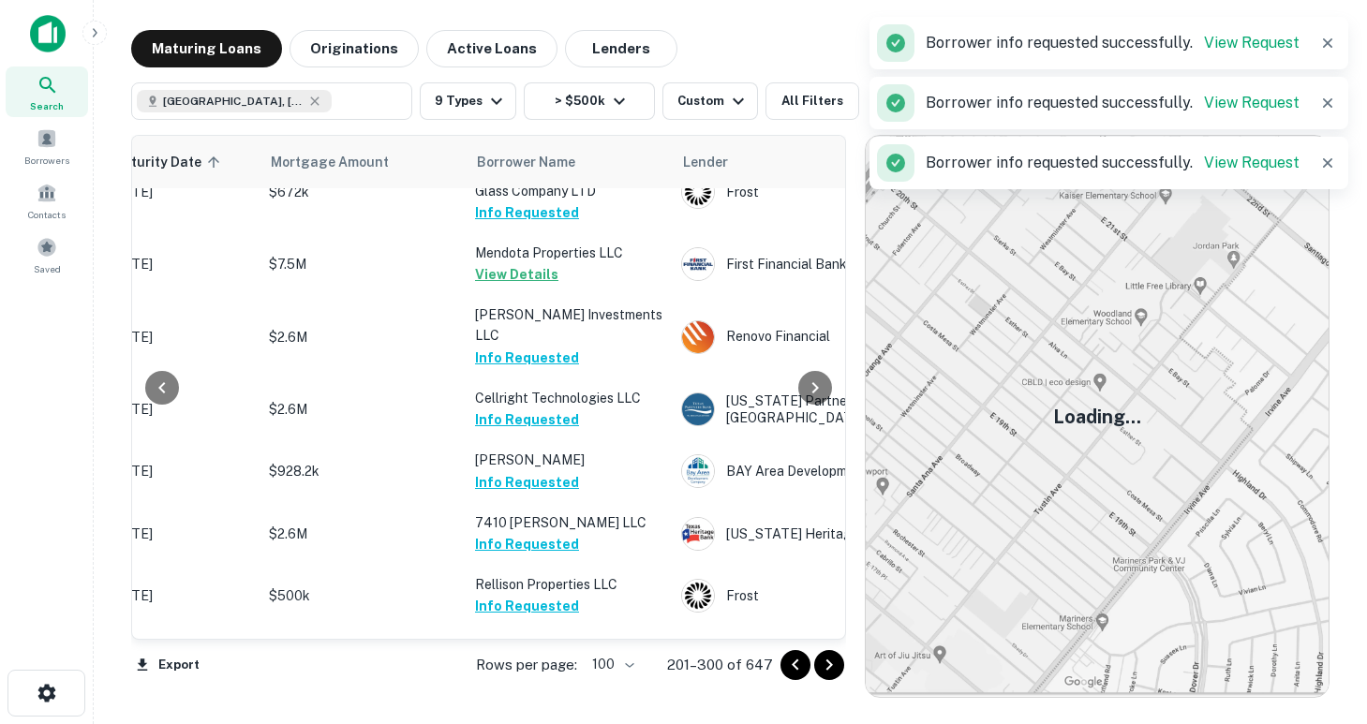
scroll to position [4067, 349]
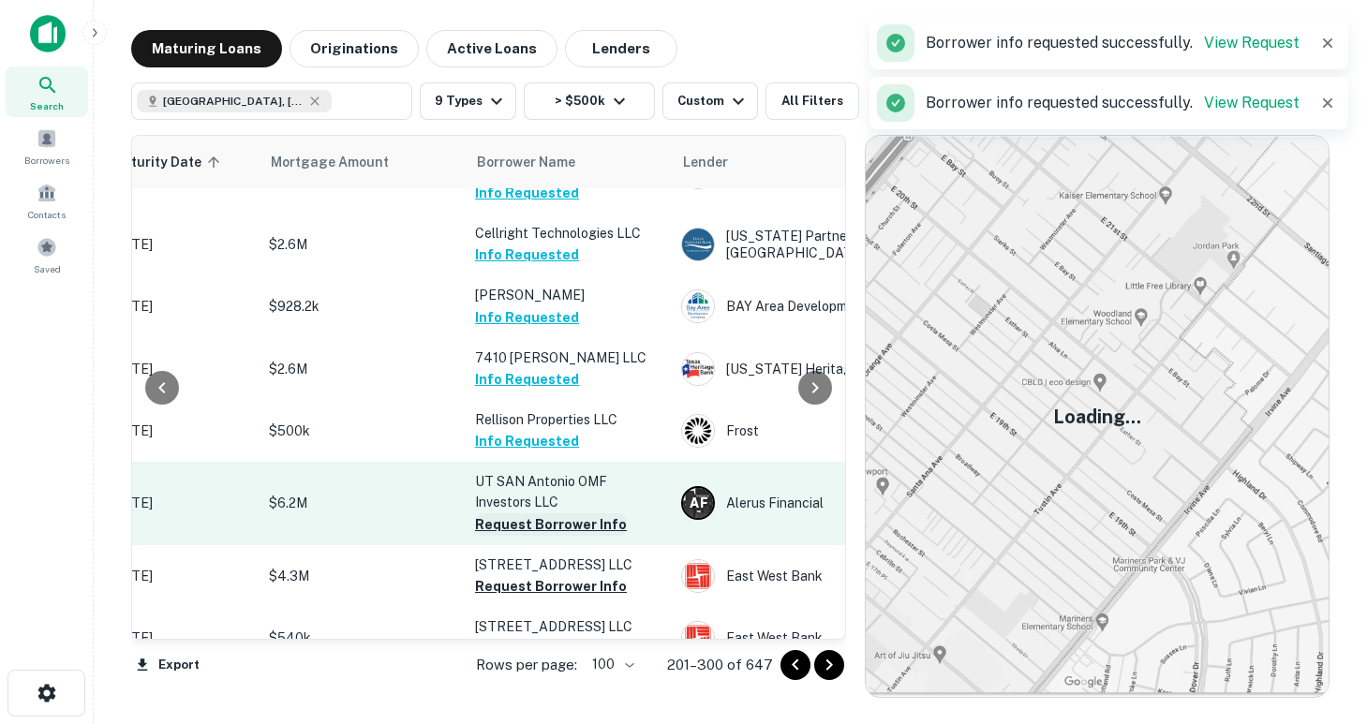
click at [530, 513] on button "Request Borrower Info" at bounding box center [551, 524] width 152 height 22
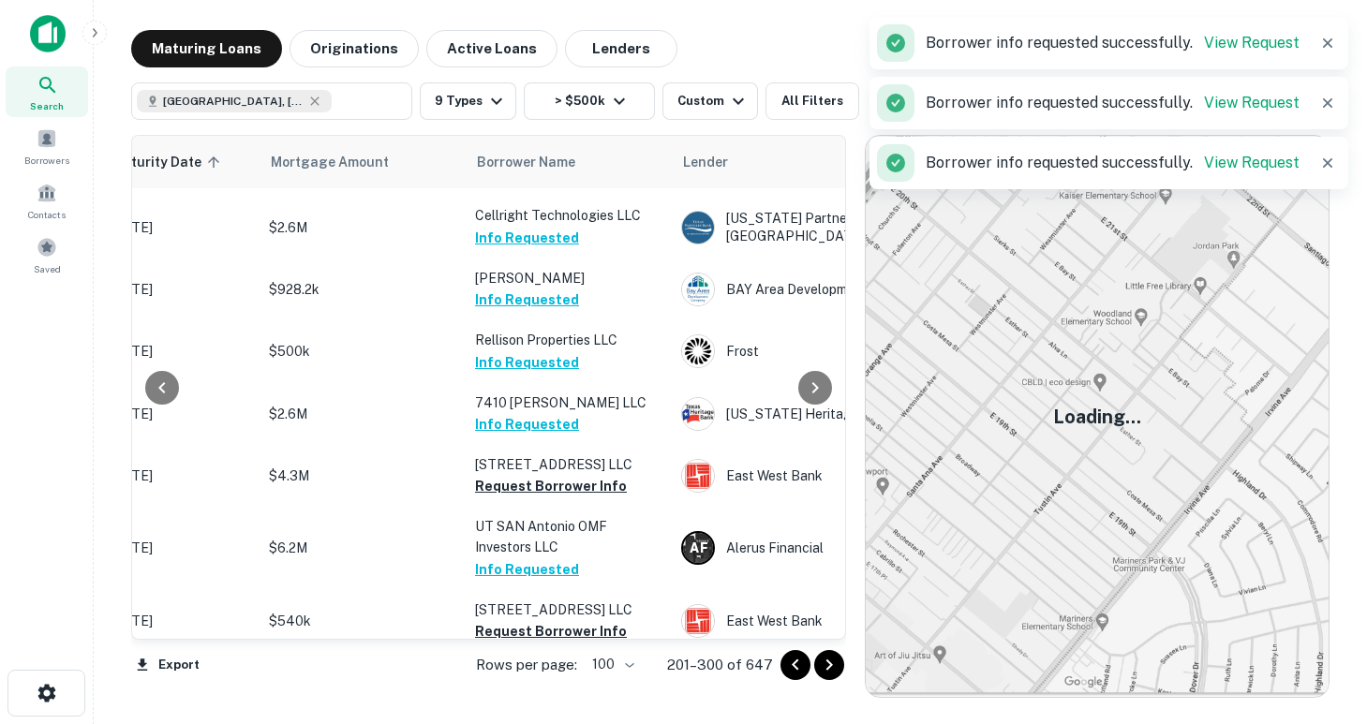
scroll to position [4050, 349]
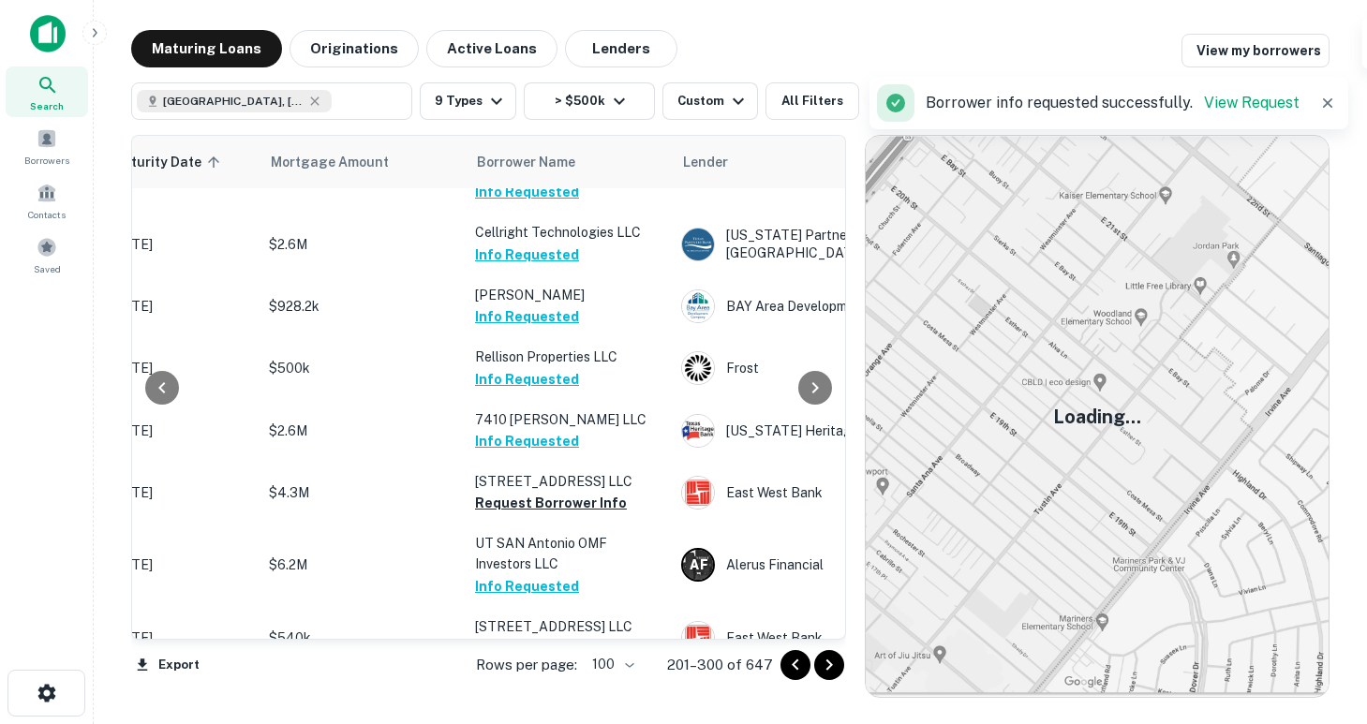
click at [528, 492] on button "Request Borrower Info" at bounding box center [551, 503] width 152 height 22
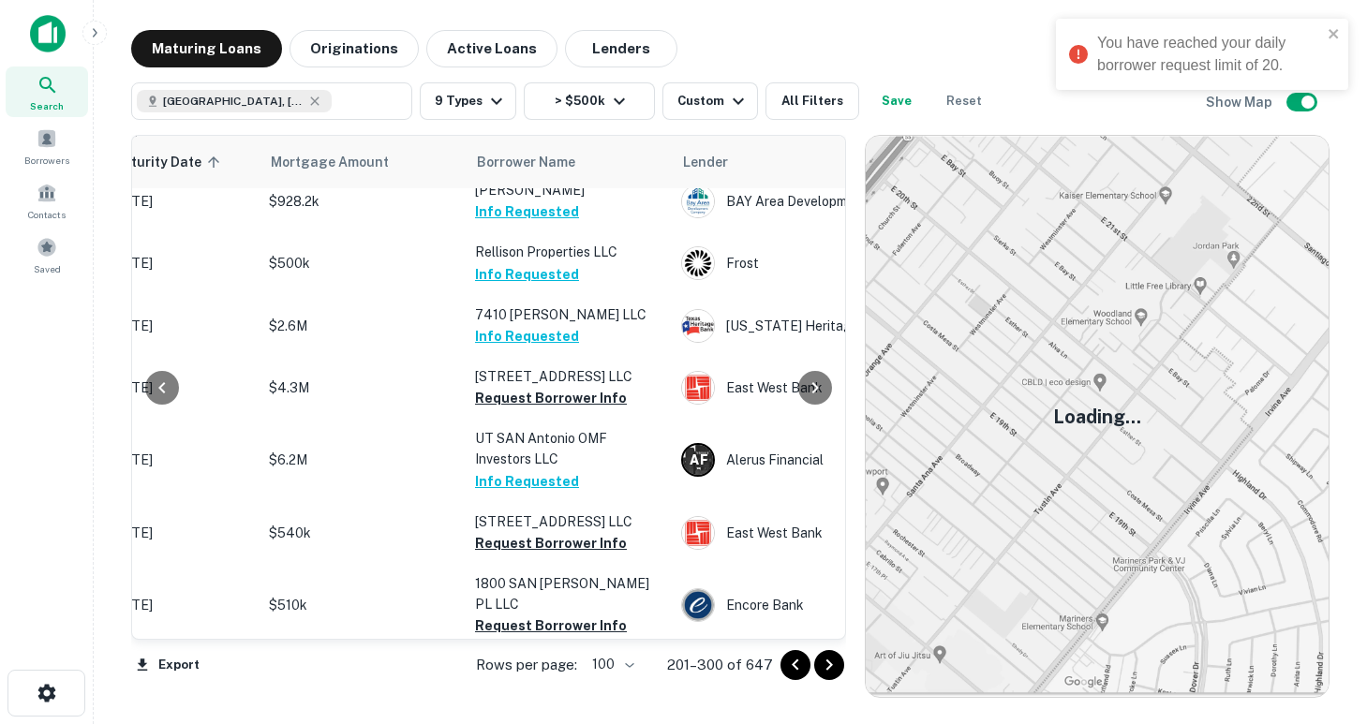
scroll to position [4160, 349]
